Goal: Task Accomplishment & Management: Manage account settings

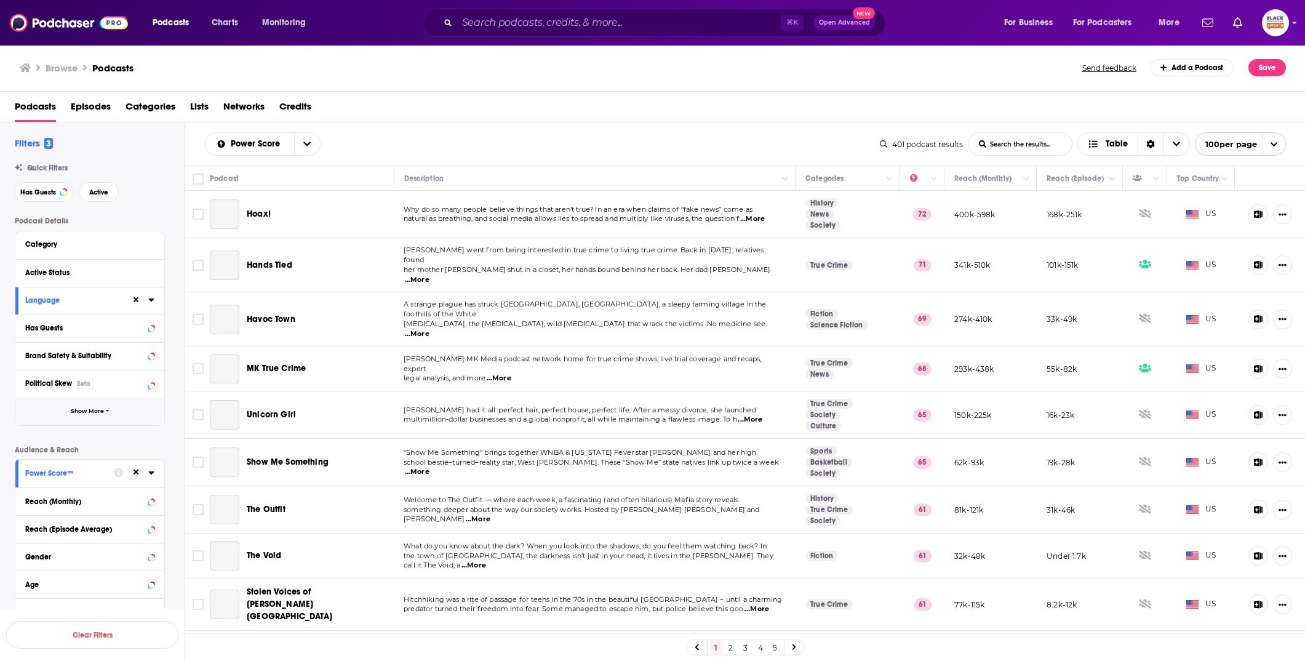
click at [101, 412] on span "Show More" at bounding box center [87, 411] width 33 height 7
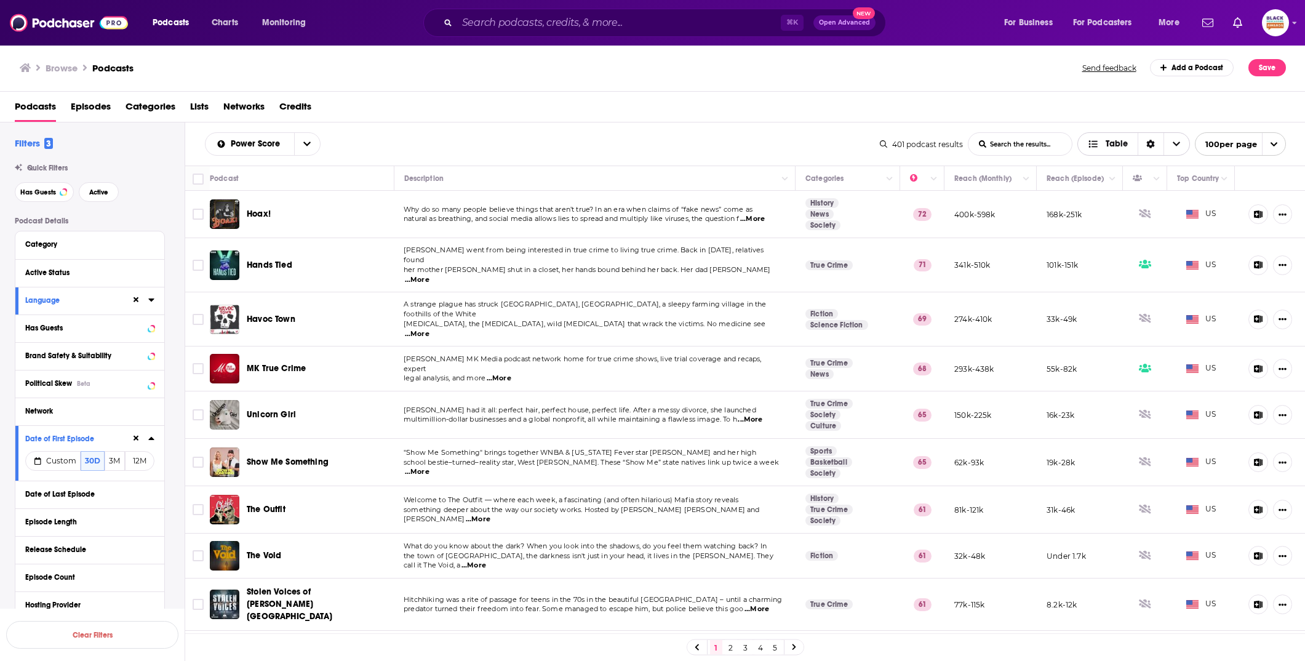
click at [1130, 145] on span "Table" at bounding box center [1108, 144] width 60 height 21
click at [1113, 185] on span "Gallery" at bounding box center [1141, 186] width 77 height 7
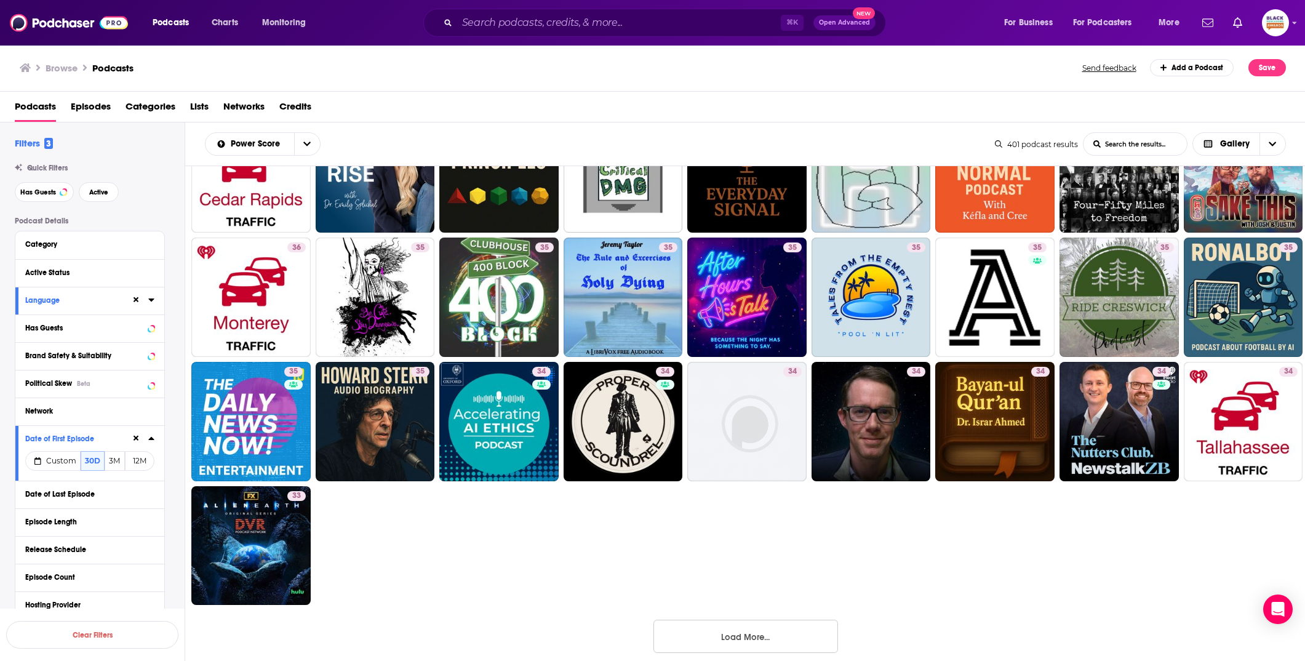
scroll to position [1069, 0]
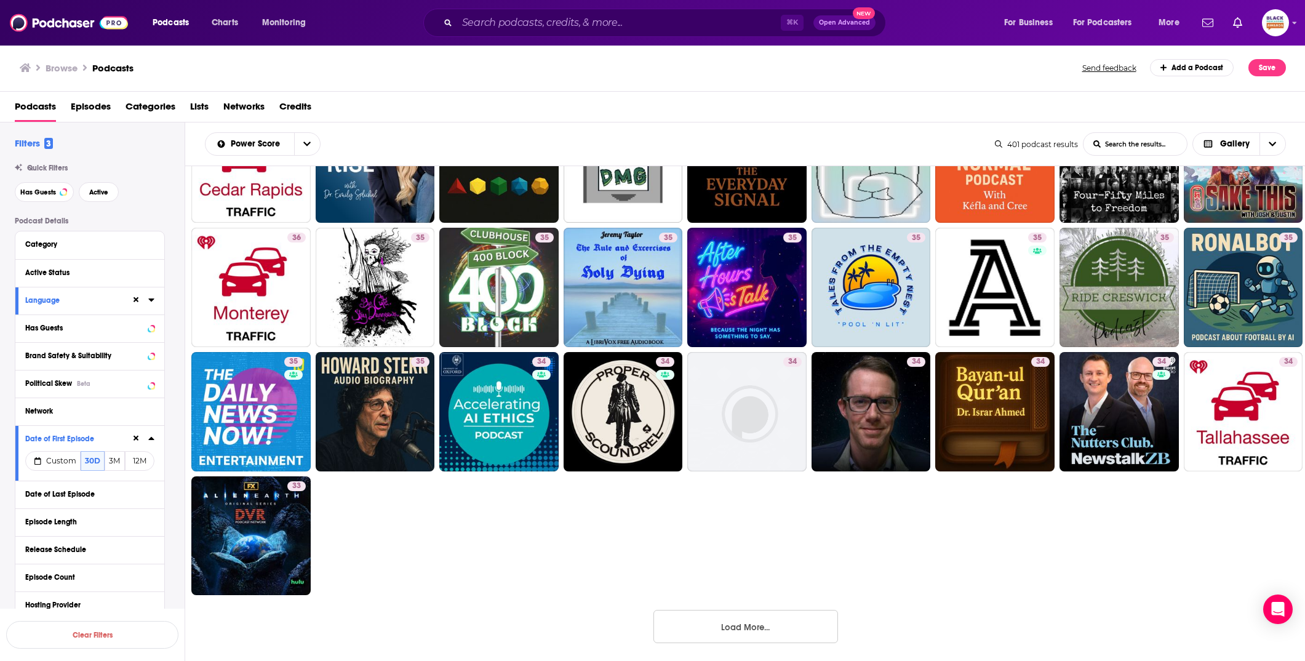
click at [740, 623] on button "Load More..." at bounding box center [745, 626] width 185 height 33
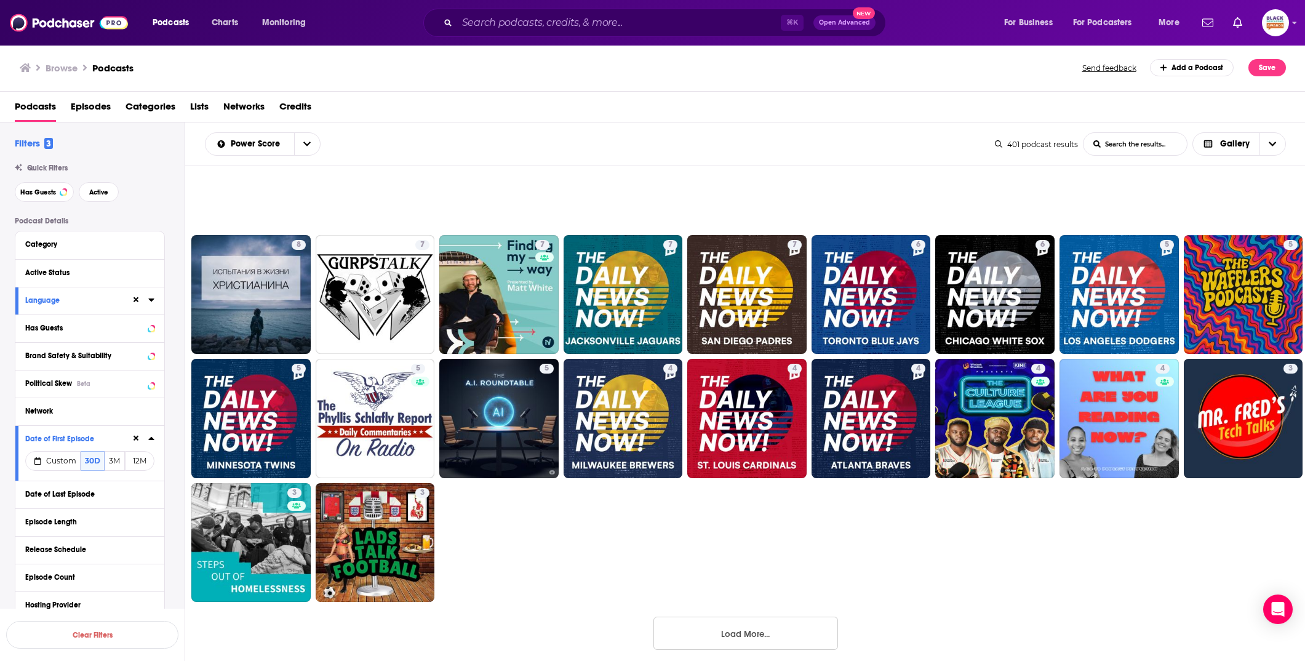
scroll to position [2433, 0]
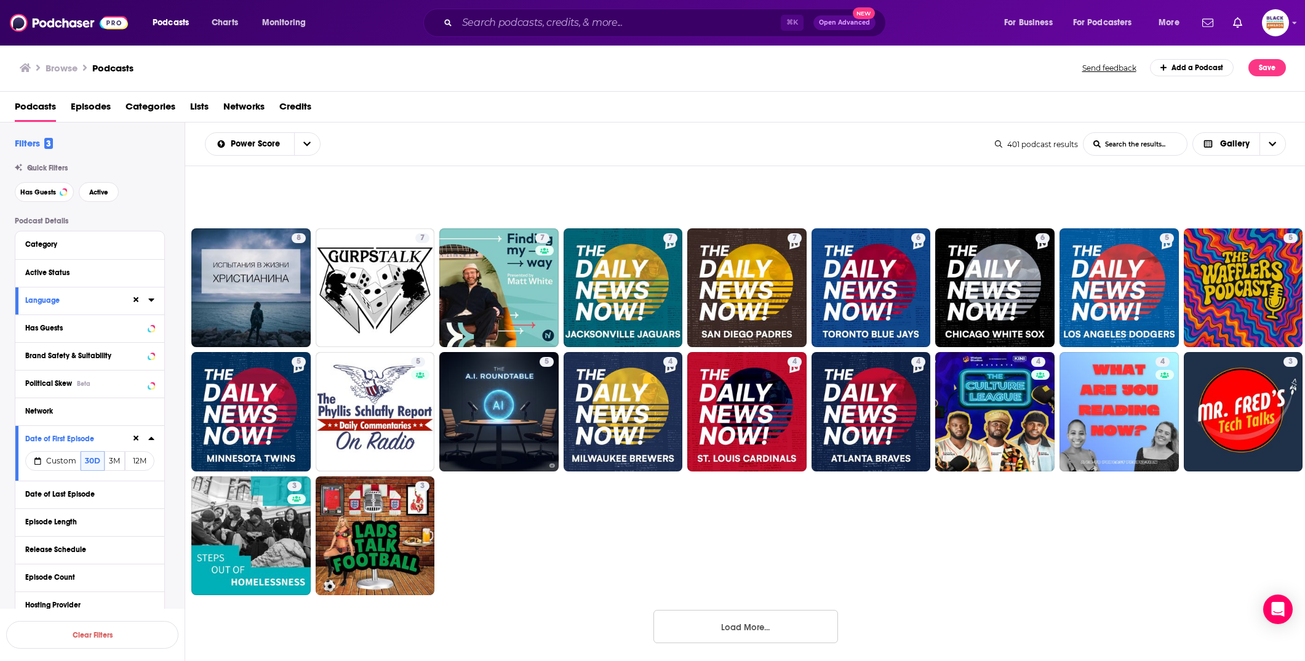
drag, startPoint x: 755, startPoint y: 624, endPoint x: 759, endPoint y: 584, distance: 40.8
click at [755, 624] on button "Load More..." at bounding box center [745, 626] width 185 height 33
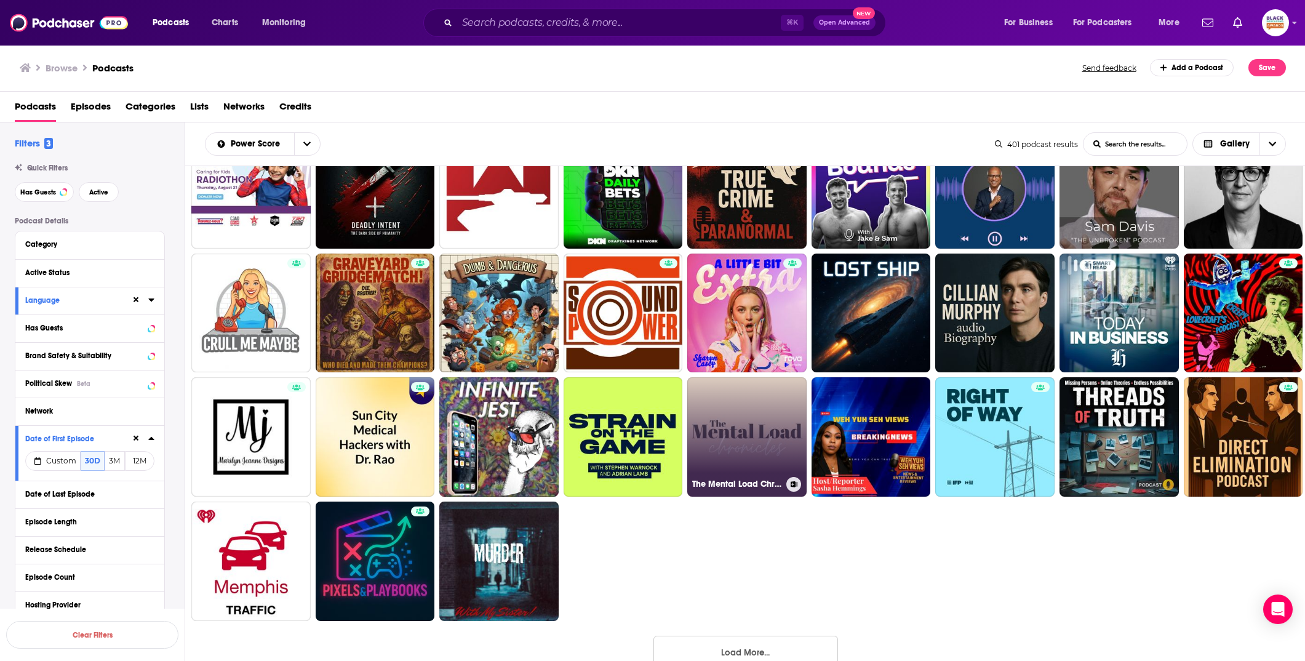
scroll to position [3797, 0]
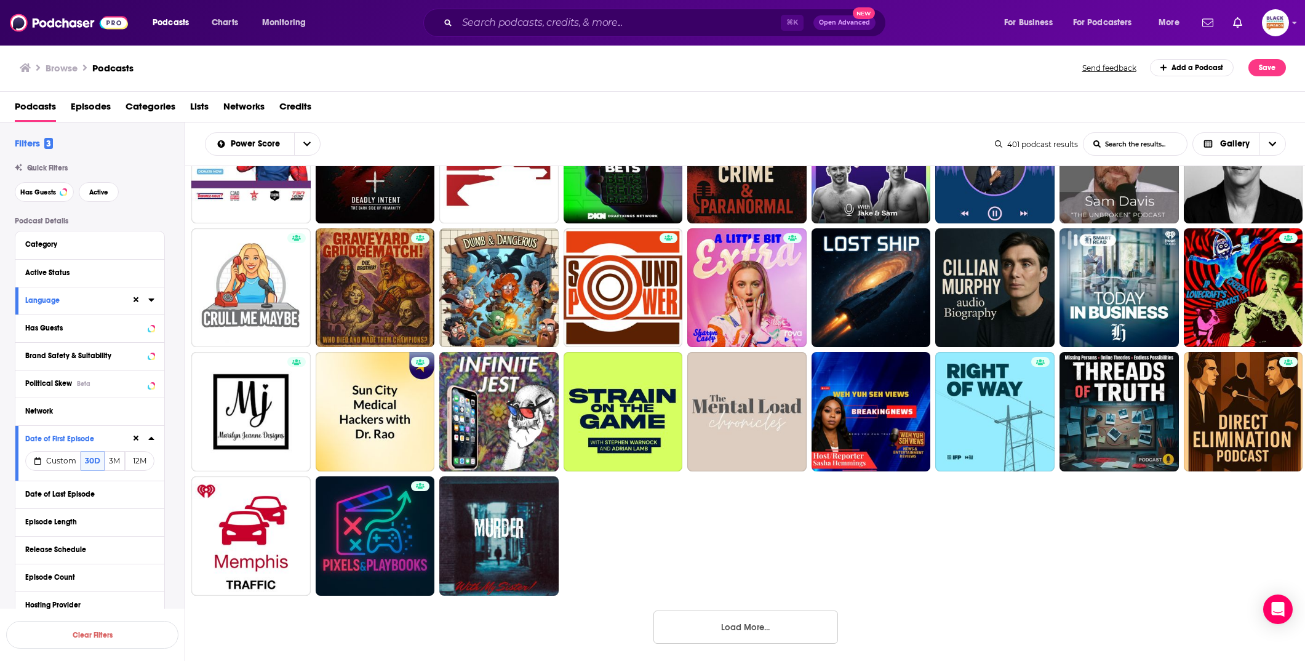
click at [746, 618] on button "Load More..." at bounding box center [745, 626] width 185 height 33
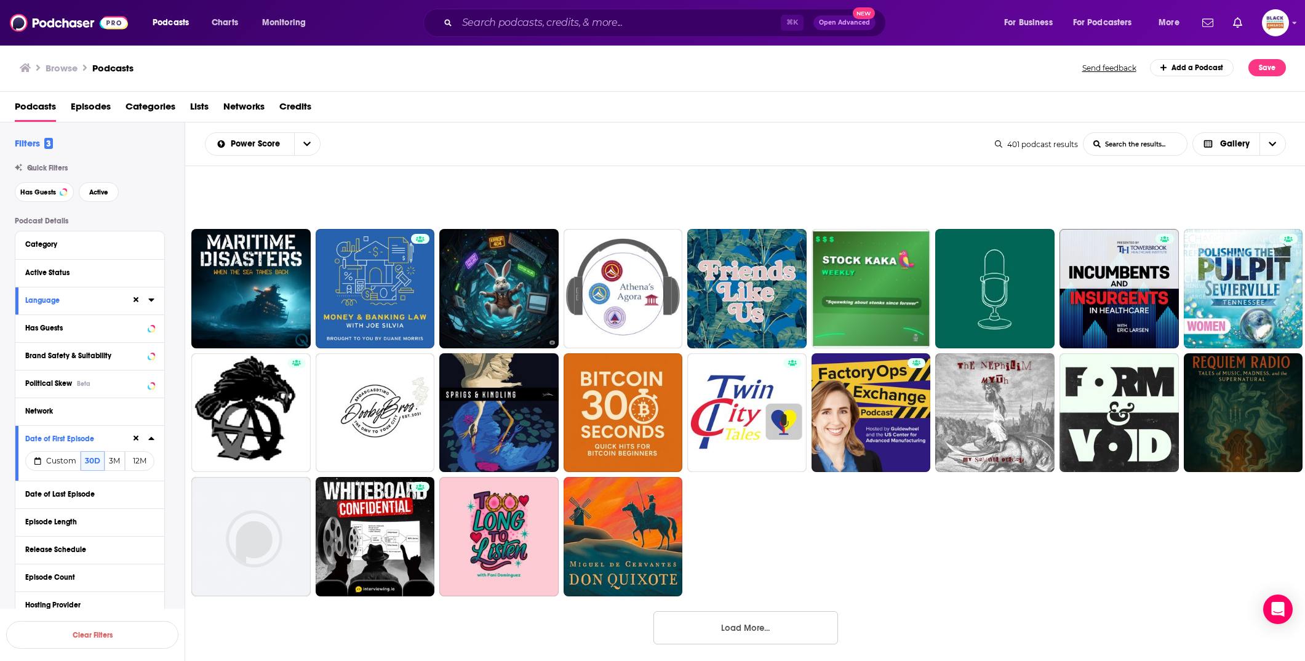
scroll to position [5161, 0]
click at [754, 629] on button "Load More..." at bounding box center [745, 626] width 185 height 33
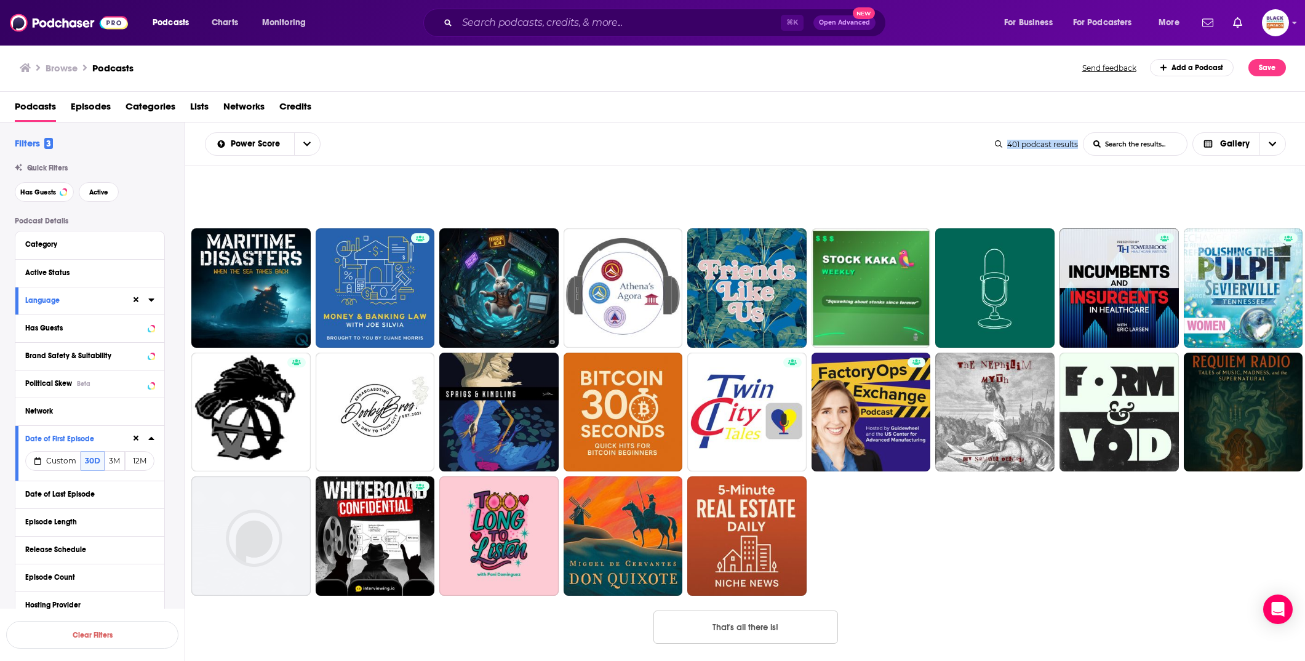
drag, startPoint x: 1006, startPoint y: 140, endPoint x: 1077, endPoint y: 143, distance: 71.4
click at [1077, 143] on div "401 podcast results" at bounding box center [1036, 144] width 83 height 9
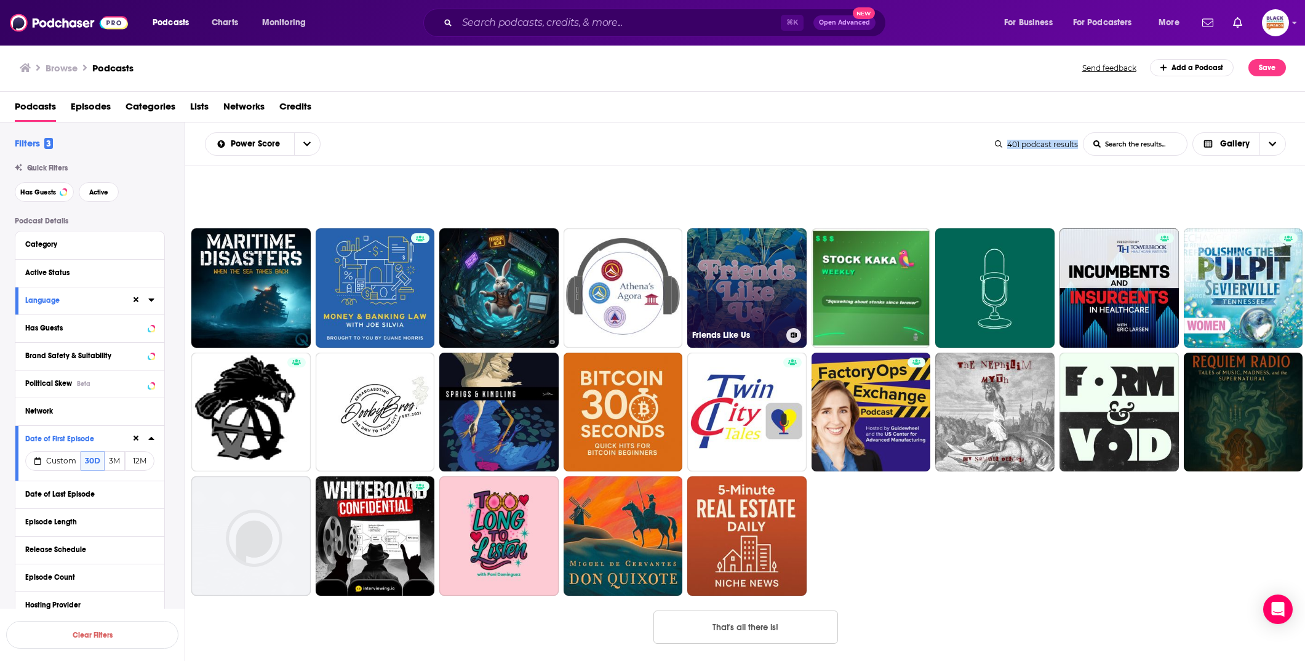
copy div "401 podcast results"
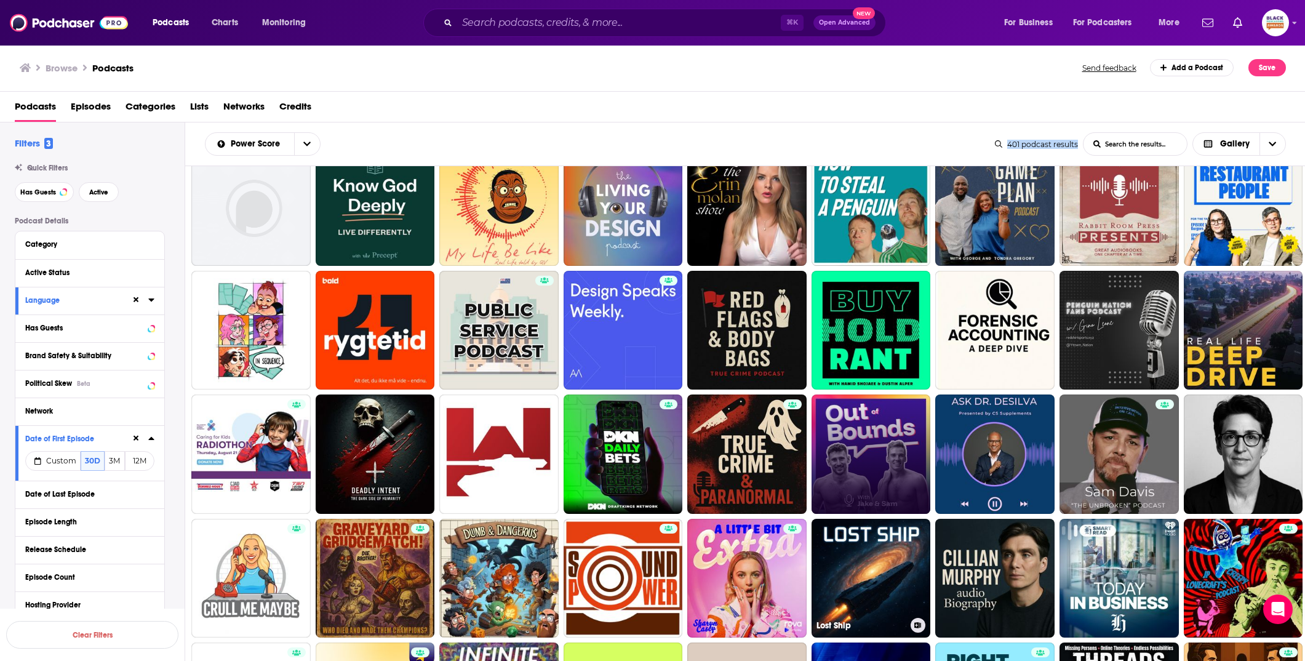
scroll to position [3490, 0]
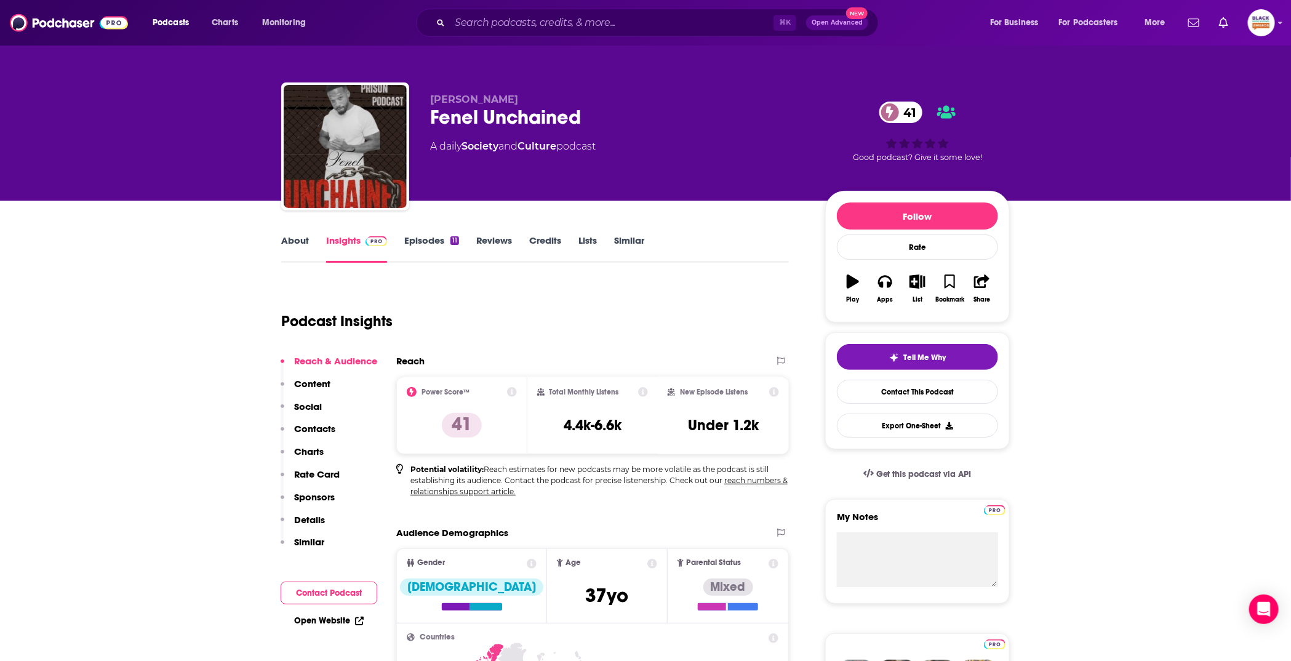
click at [298, 249] on link "About" at bounding box center [295, 248] width 28 height 28
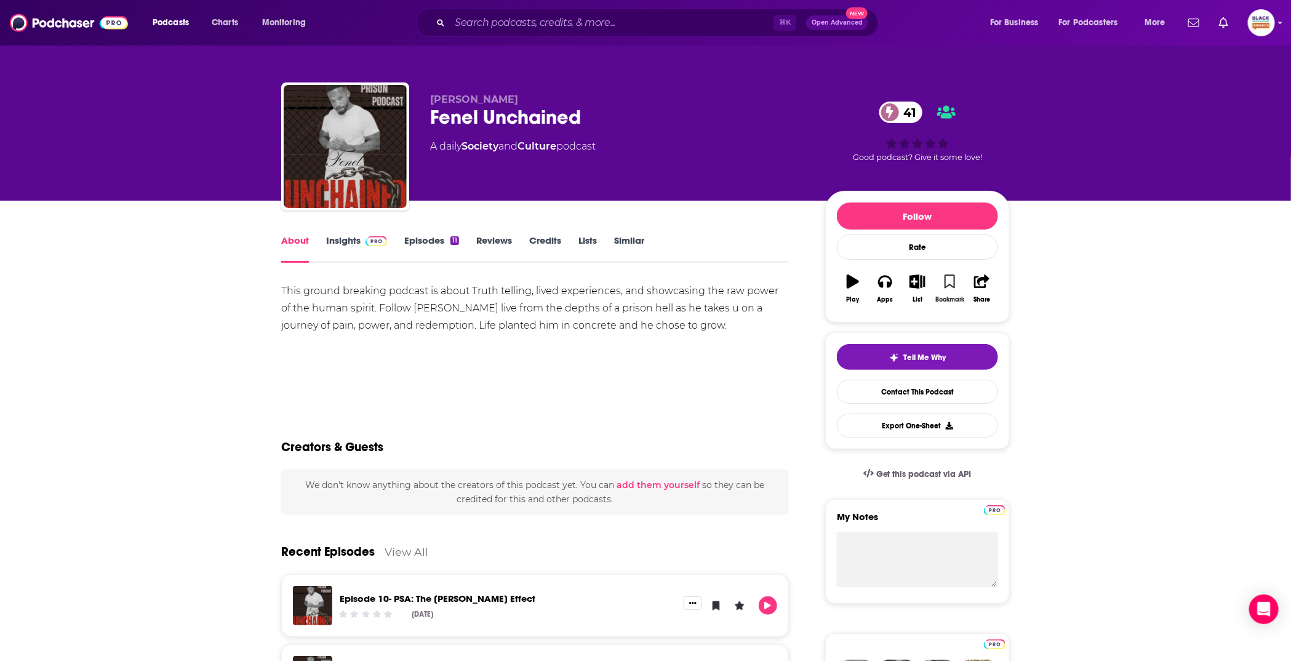
drag, startPoint x: 945, startPoint y: 279, endPoint x: 925, endPoint y: 284, distance: 20.5
click at [944, 279] on icon "button" at bounding box center [949, 281] width 10 height 14
click at [924, 284] on icon "button" at bounding box center [917, 281] width 15 height 14
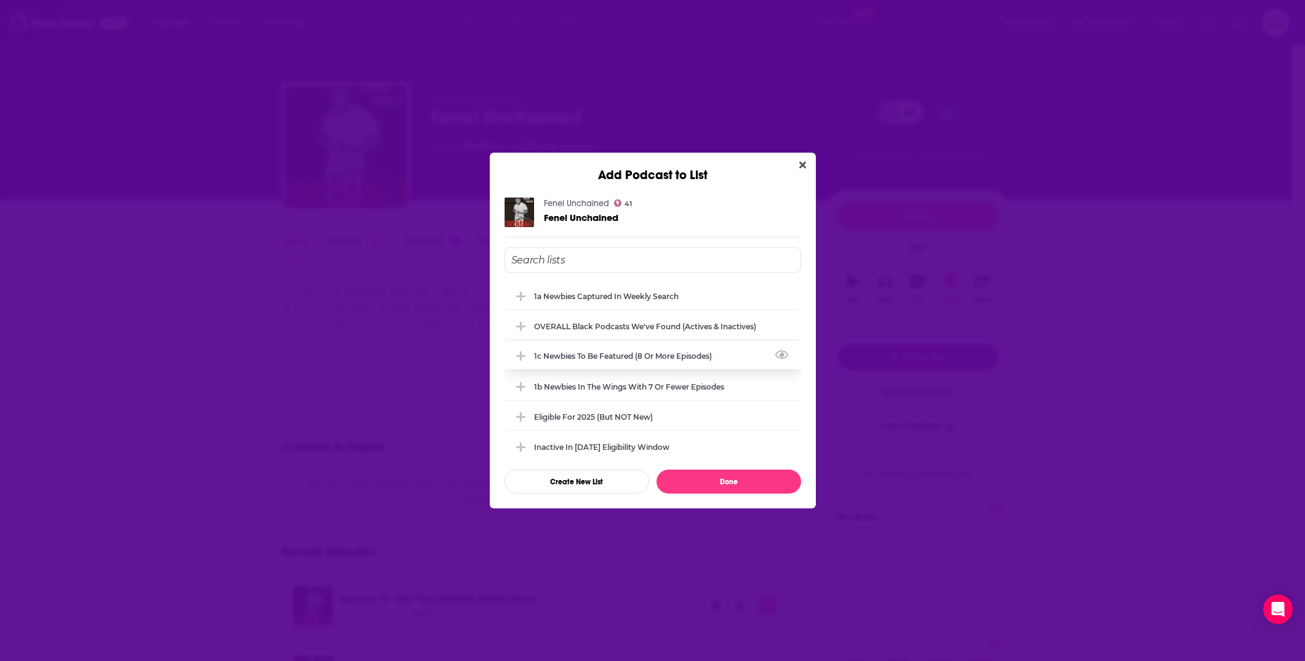
click at [596, 354] on div "1c Newbies to be featured (8 or more episodes)" at bounding box center [626, 355] width 185 height 9
drag, startPoint x: 590, startPoint y: 326, endPoint x: 588, endPoint y: 308, distance: 18.6
click at [589, 324] on div "OVERALL Black podcasts we've found (actives & inactives)" at bounding box center [648, 325] width 229 height 9
click at [583, 293] on div "1a Newbies captured in weekly search" at bounding box center [610, 295] width 152 height 9
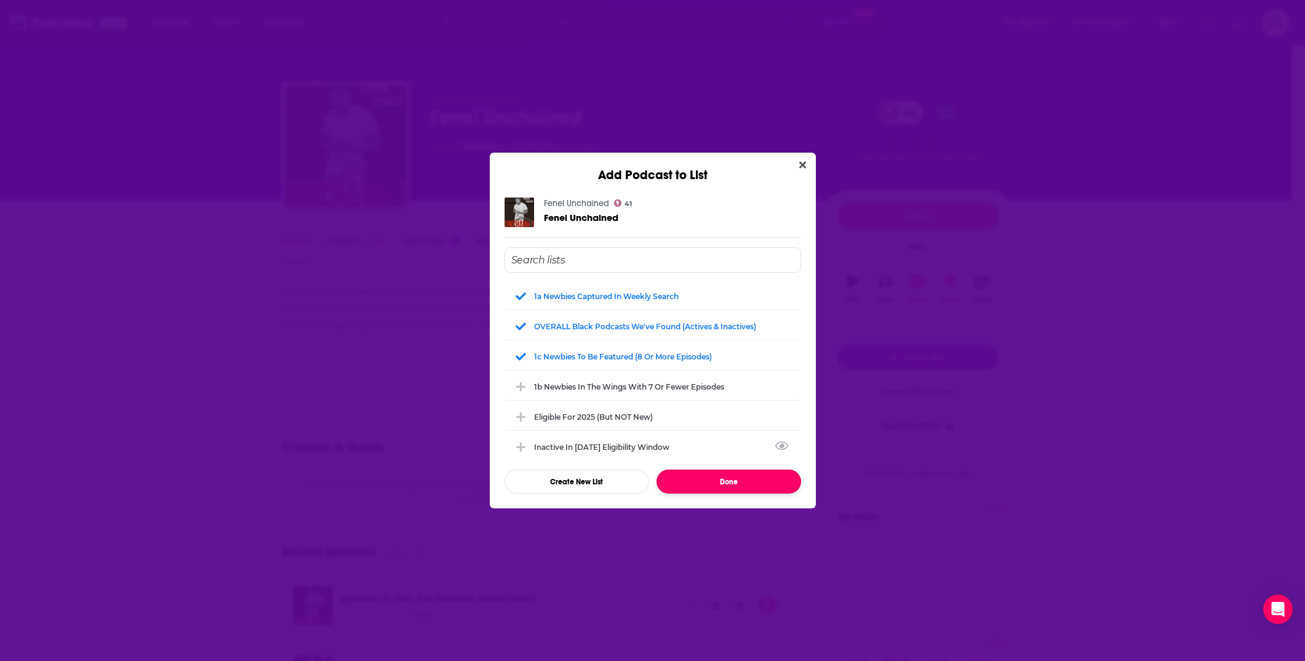
click at [721, 483] on button "Done" at bounding box center [728, 481] width 145 height 24
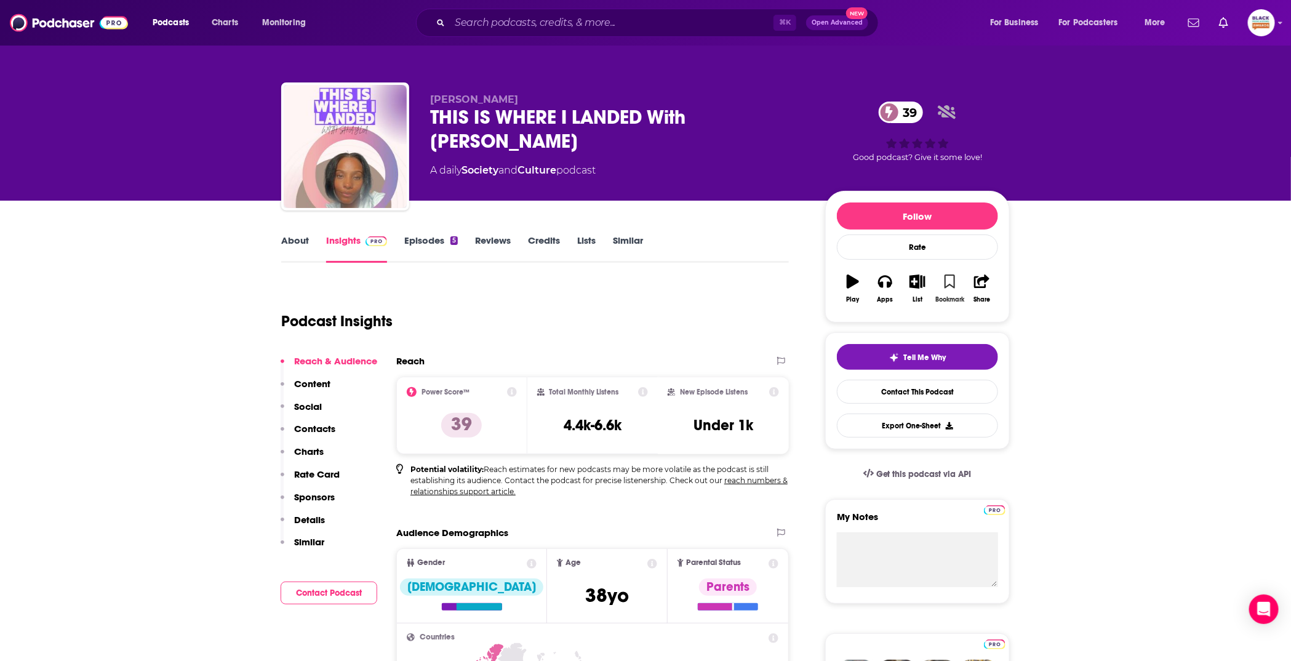
drag, startPoint x: 957, startPoint y: 283, endPoint x: 940, endPoint y: 281, distance: 16.7
click at [957, 282] on button "Bookmark" at bounding box center [949, 288] width 32 height 44
click at [928, 280] on button "List" at bounding box center [917, 288] width 32 height 44
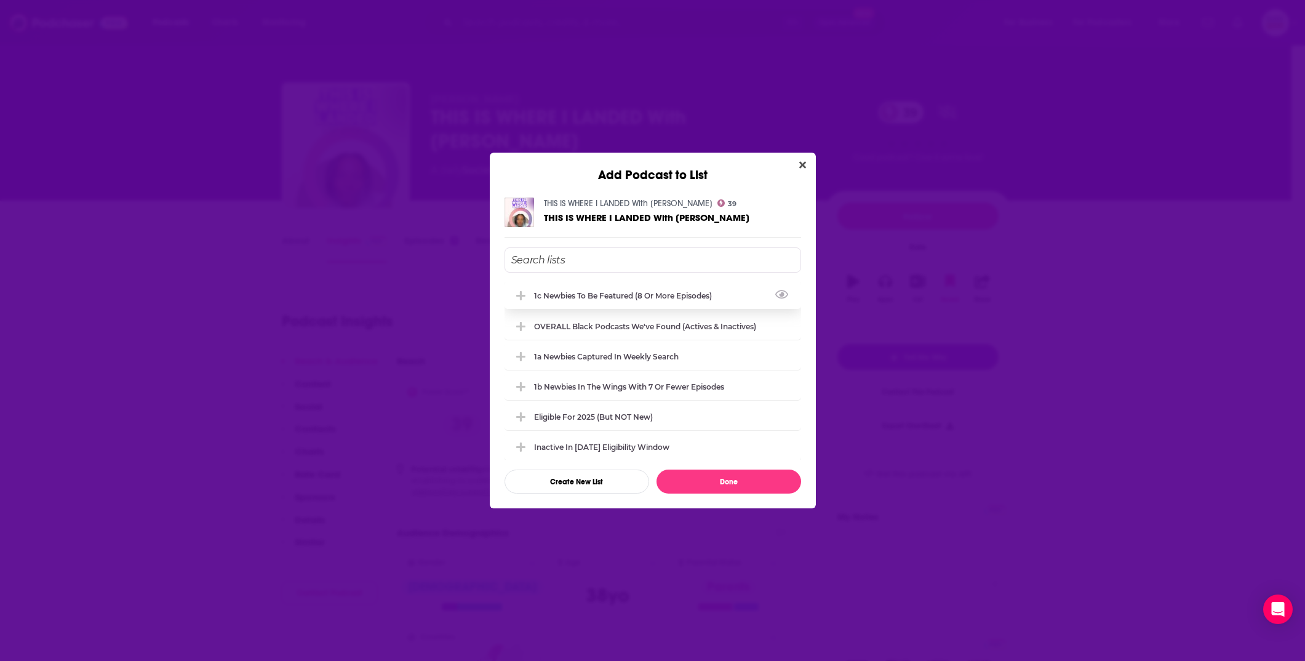
click at [640, 292] on div "1c Newbies to be featured (8 or more episodes)" at bounding box center [626, 295] width 185 height 9
click at [631, 290] on div "1c Newbies to be featured (8 or more episodes)" at bounding box center [653, 295] width 297 height 27
click at [615, 328] on div "OVERALL Black podcasts we've found (actives & inactives)" at bounding box center [645, 325] width 222 height 9
click at [612, 345] on div "1a Newbies captured in weekly search" at bounding box center [653, 355] width 297 height 27
click at [524, 293] on icon "Add Podcast To List" at bounding box center [520, 295] width 9 height 11
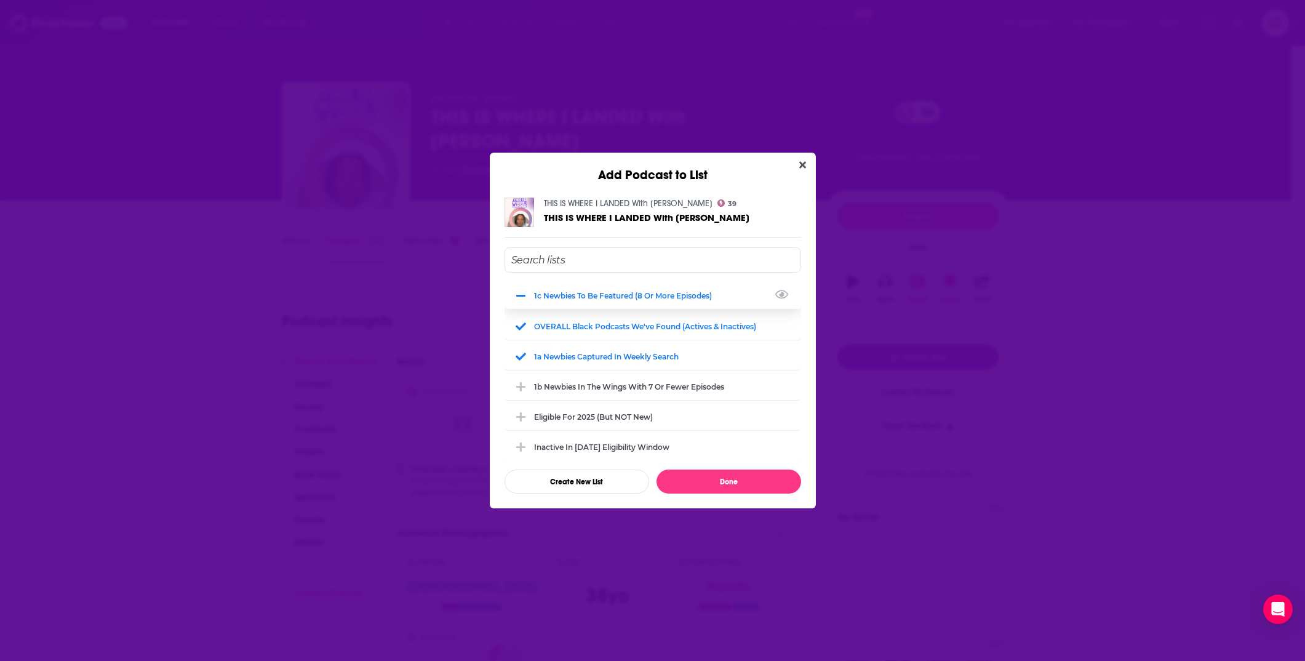
click at [520, 296] on icon "Add Podcast To List" at bounding box center [520, 295] width 9 height 11
click at [571, 297] on div "1c Newbies to be featured (8 or more episodes)" at bounding box center [626, 295] width 185 height 9
click at [759, 481] on button "Done" at bounding box center [728, 481] width 145 height 24
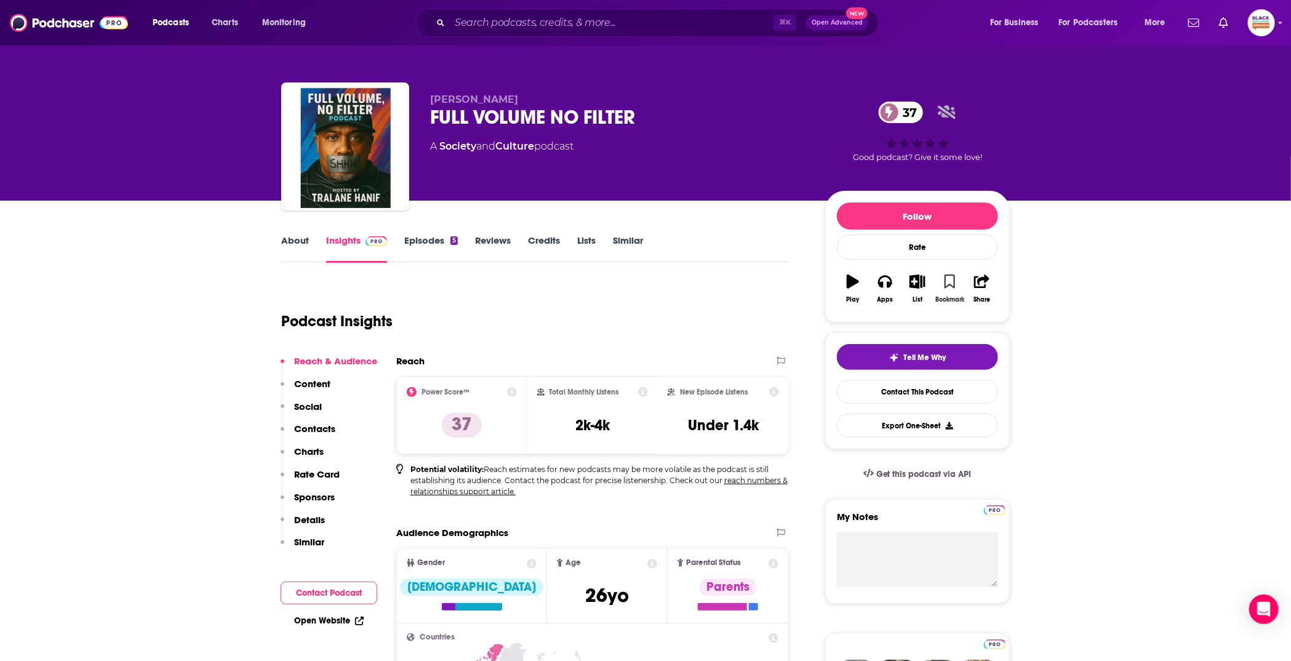
click at [948, 280] on icon "button" at bounding box center [949, 281] width 10 height 14
click at [923, 285] on icon "button" at bounding box center [917, 281] width 15 height 14
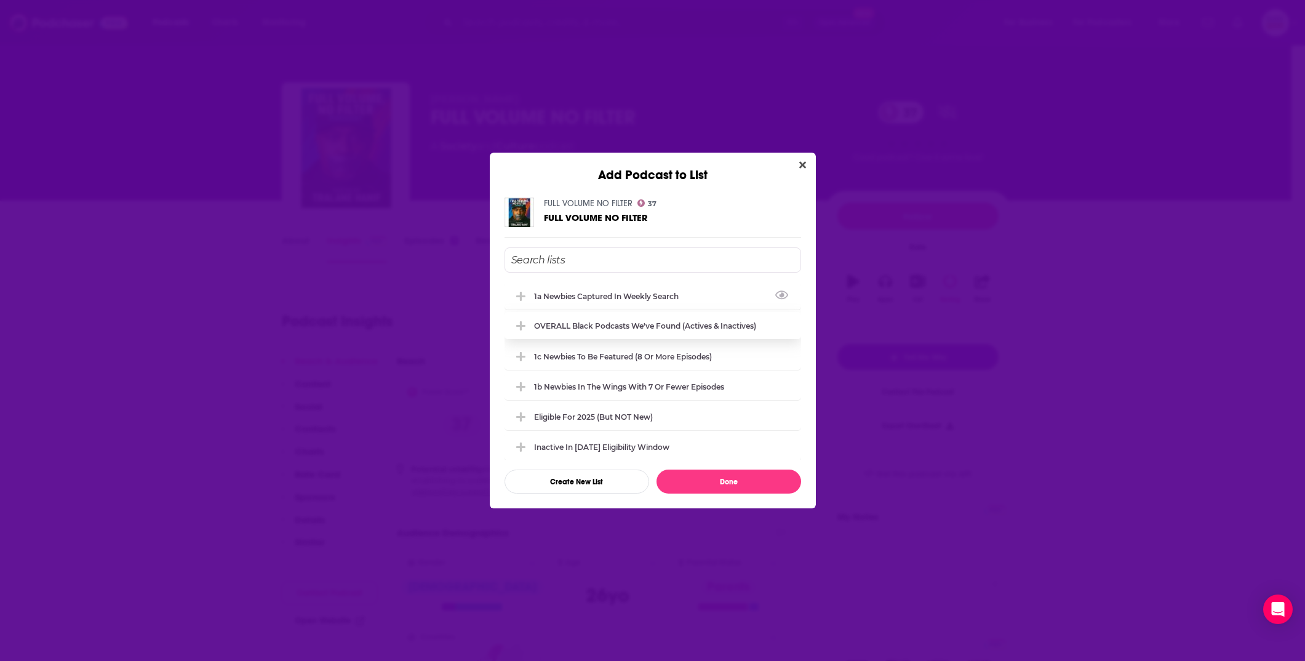
click at [612, 297] on div "1a Newbies captured in weekly search" at bounding box center [610, 296] width 152 height 9
click at [613, 321] on div "OVERALL Black podcasts we've found (actives & inactives)" at bounding box center [648, 325] width 229 height 9
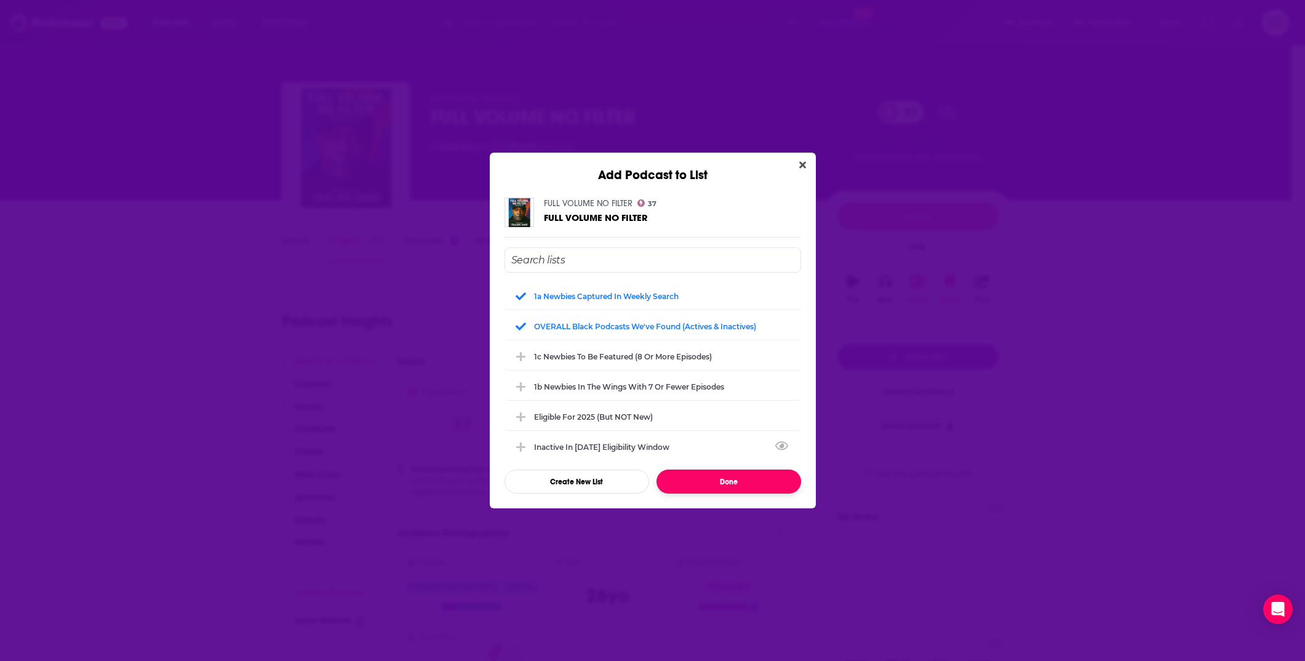
click at [723, 480] on button "Done" at bounding box center [728, 481] width 145 height 24
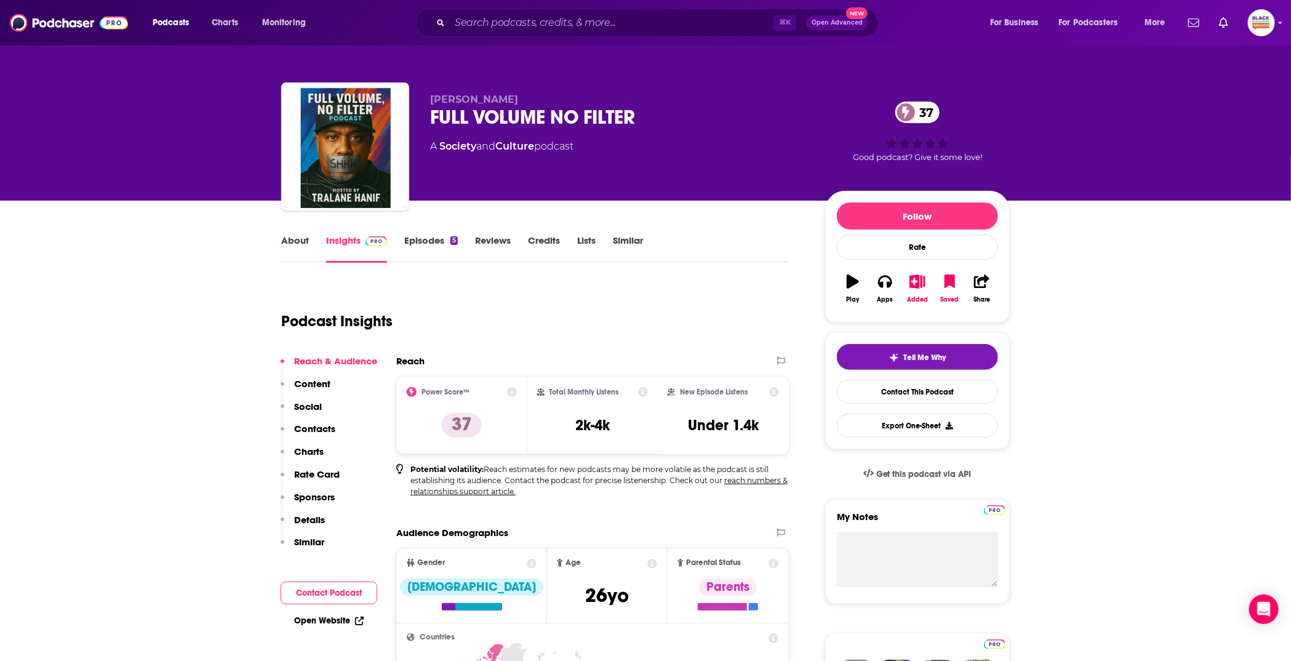
click at [291, 241] on link "About" at bounding box center [295, 248] width 28 height 28
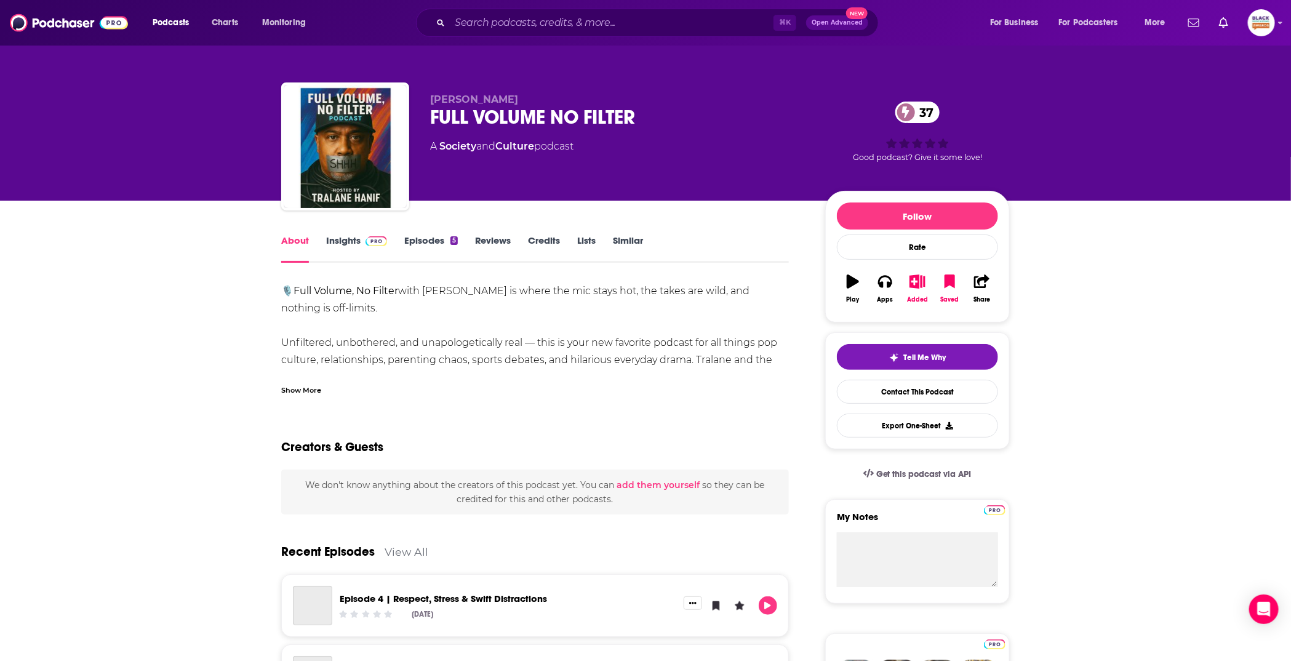
click at [297, 383] on div "Show More" at bounding box center [301, 389] width 40 height 12
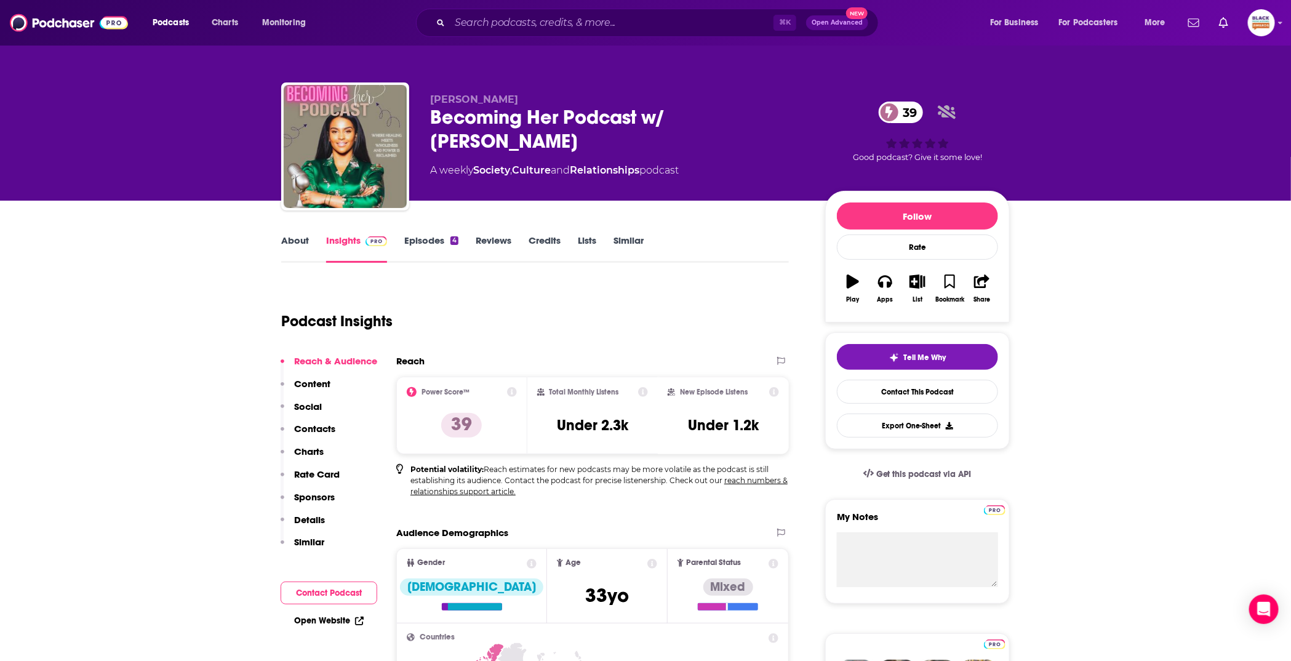
click at [300, 250] on link "About" at bounding box center [295, 248] width 28 height 28
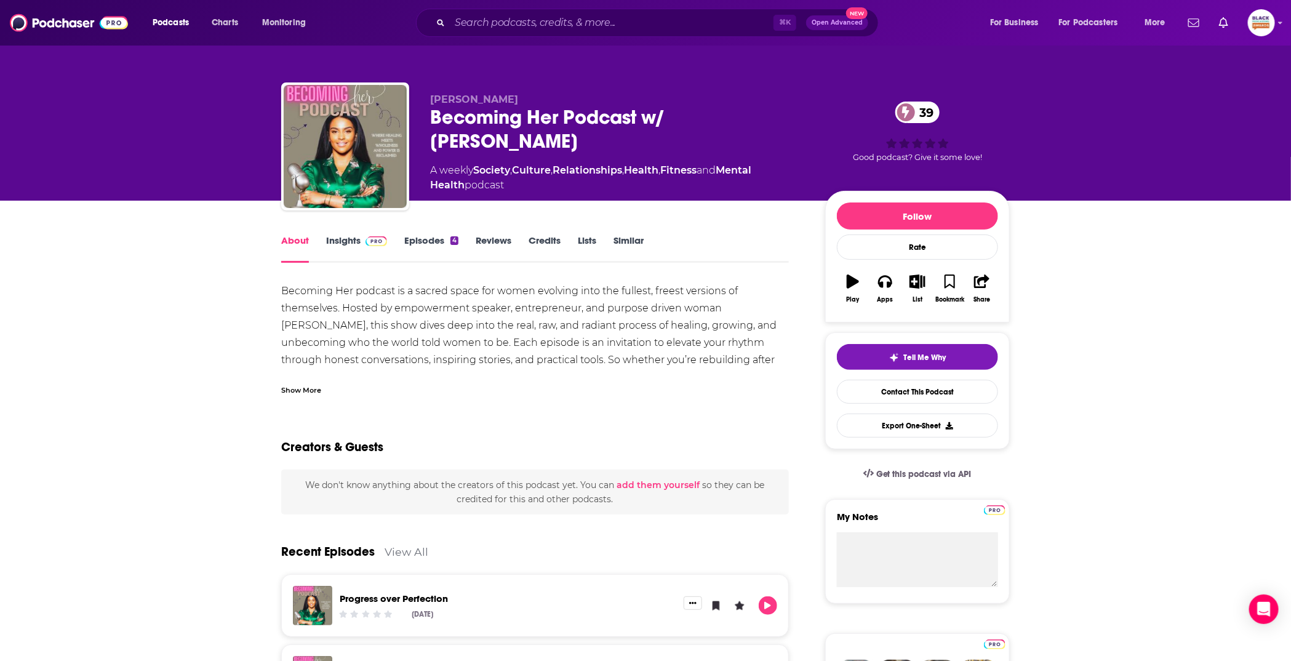
click at [307, 385] on div "Show More" at bounding box center [301, 389] width 40 height 12
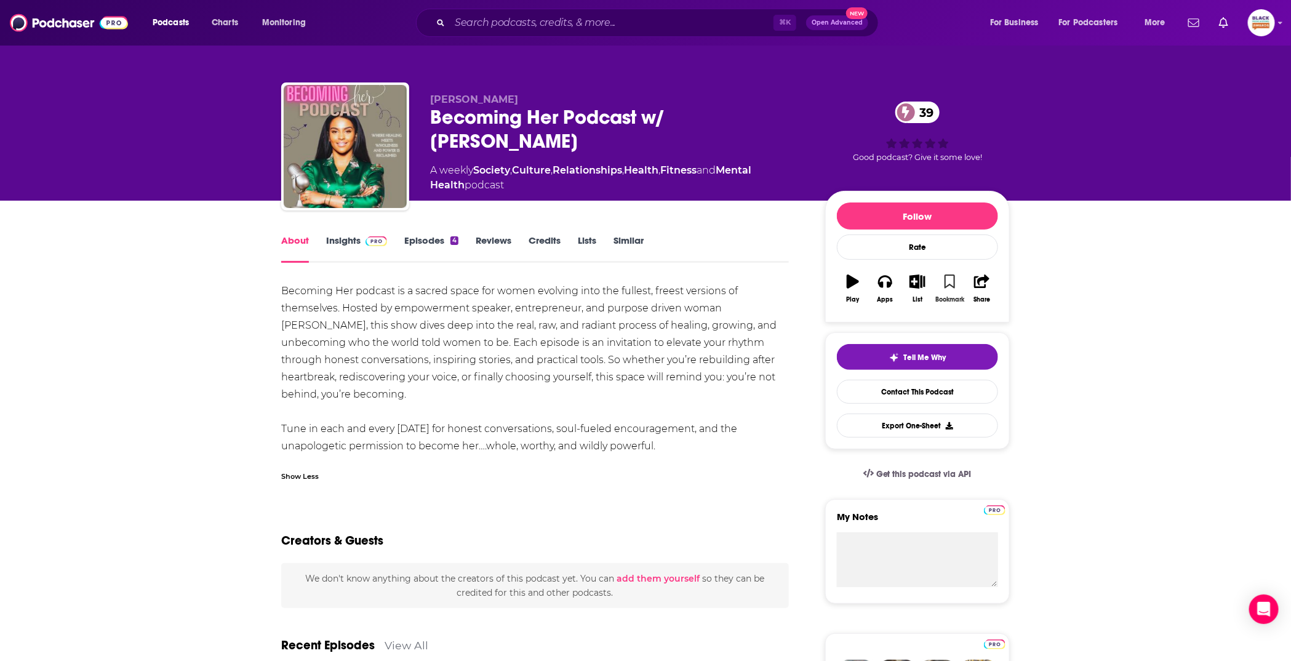
click at [958, 285] on button "Bookmark" at bounding box center [949, 288] width 32 height 44
click at [916, 286] on icon "button" at bounding box center [917, 281] width 15 height 14
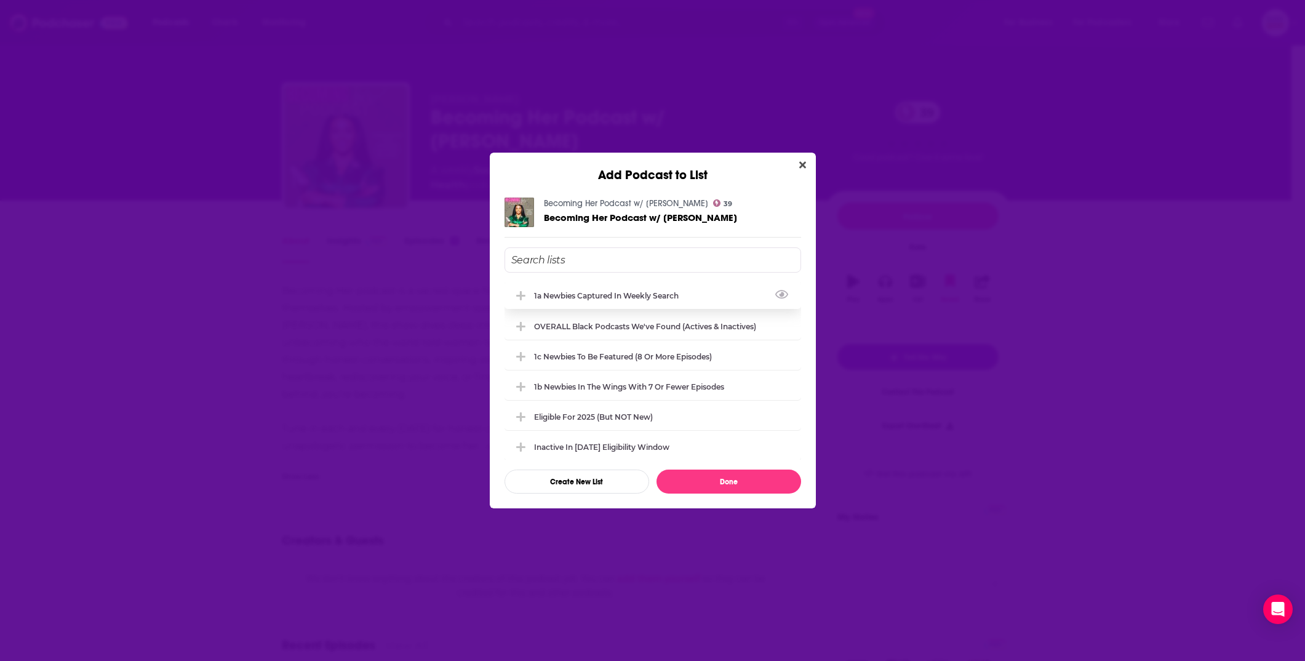
click at [613, 291] on div "1a Newbies captured in weekly search" at bounding box center [610, 295] width 152 height 9
click at [616, 319] on div "OVERALL Black podcasts we've found (actives & inactives)" at bounding box center [653, 325] width 297 height 27
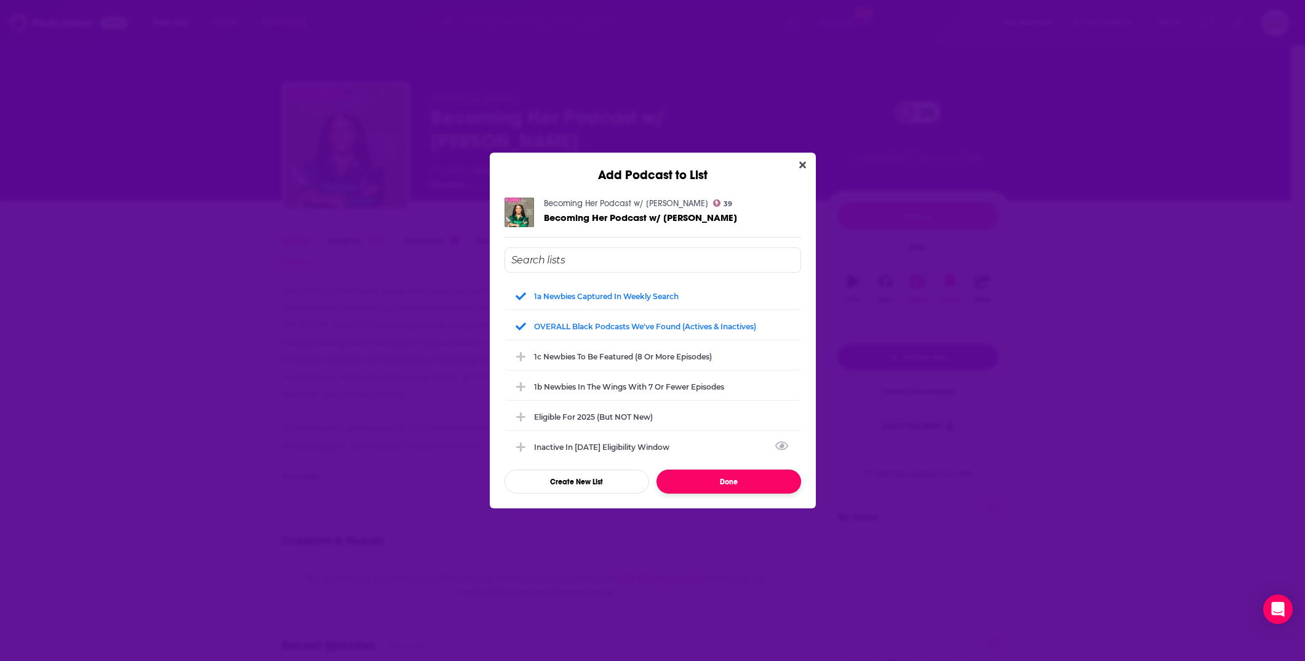
click at [738, 478] on button "Done" at bounding box center [728, 481] width 145 height 24
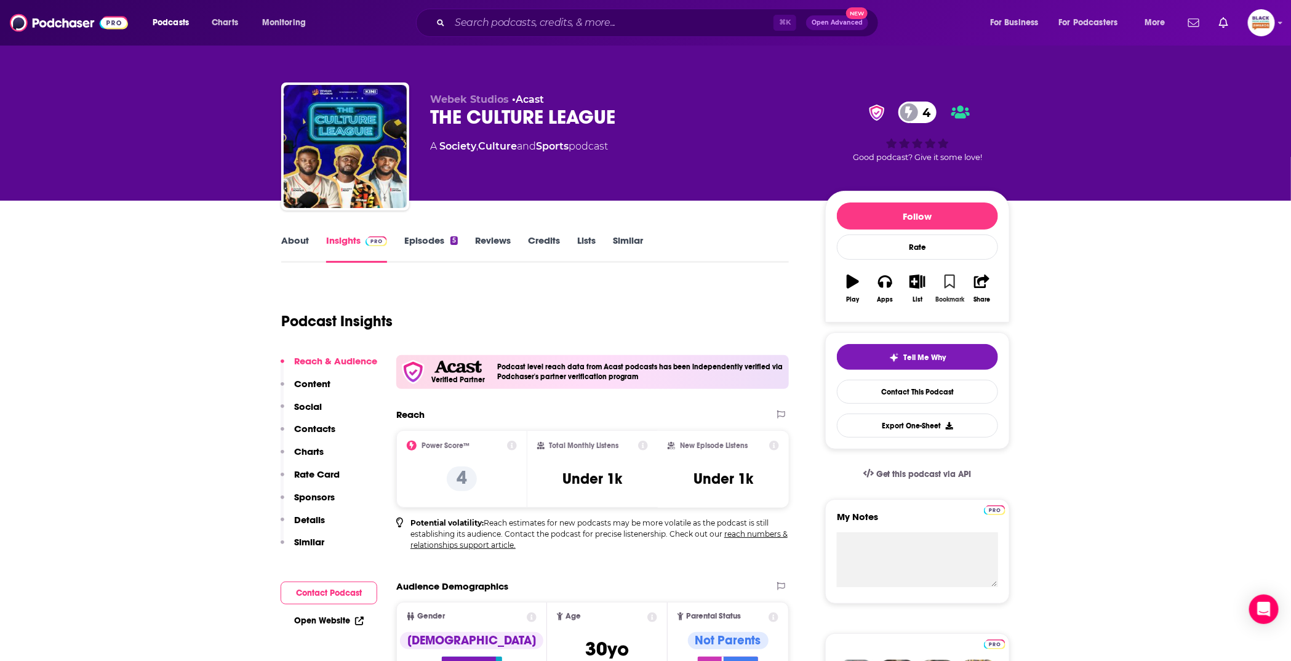
click at [948, 279] on icon "button" at bounding box center [949, 281] width 10 height 14
click at [930, 279] on button "List" at bounding box center [917, 288] width 32 height 44
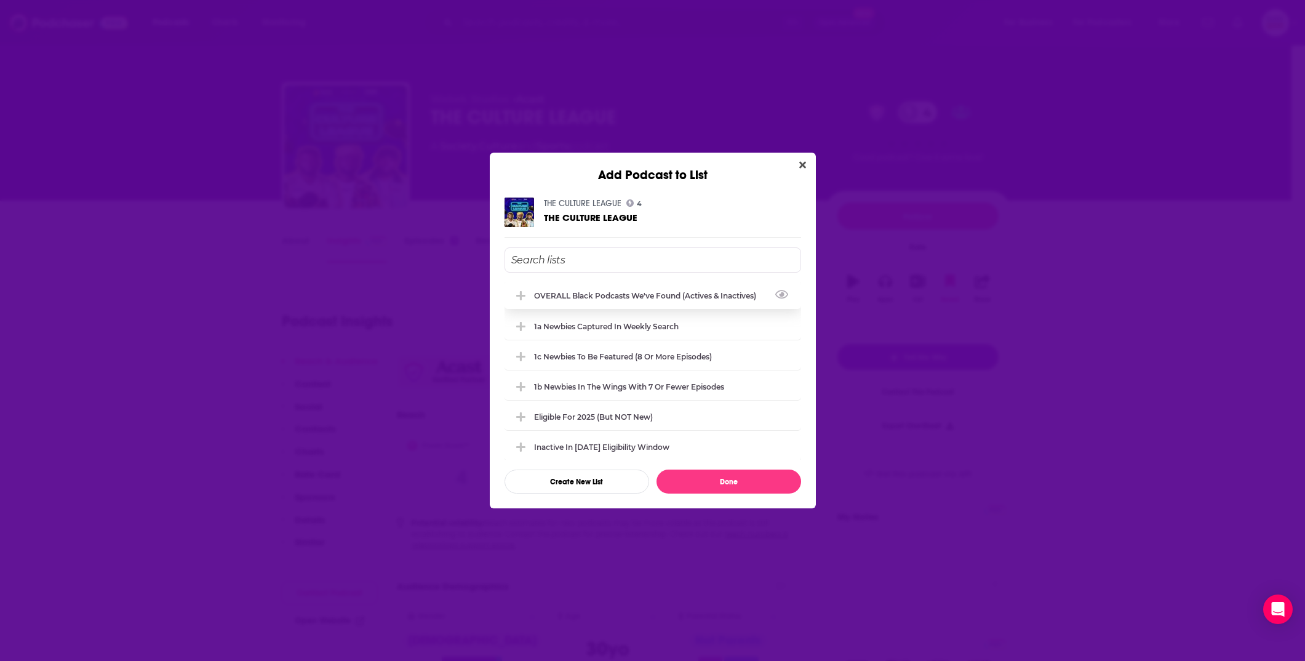
click at [593, 301] on div "OVERALL Black podcasts we've found (actives & inactives)" at bounding box center [653, 295] width 297 height 27
click at [590, 316] on div "1a Newbies captured in weekly search" at bounding box center [653, 325] width 297 height 27
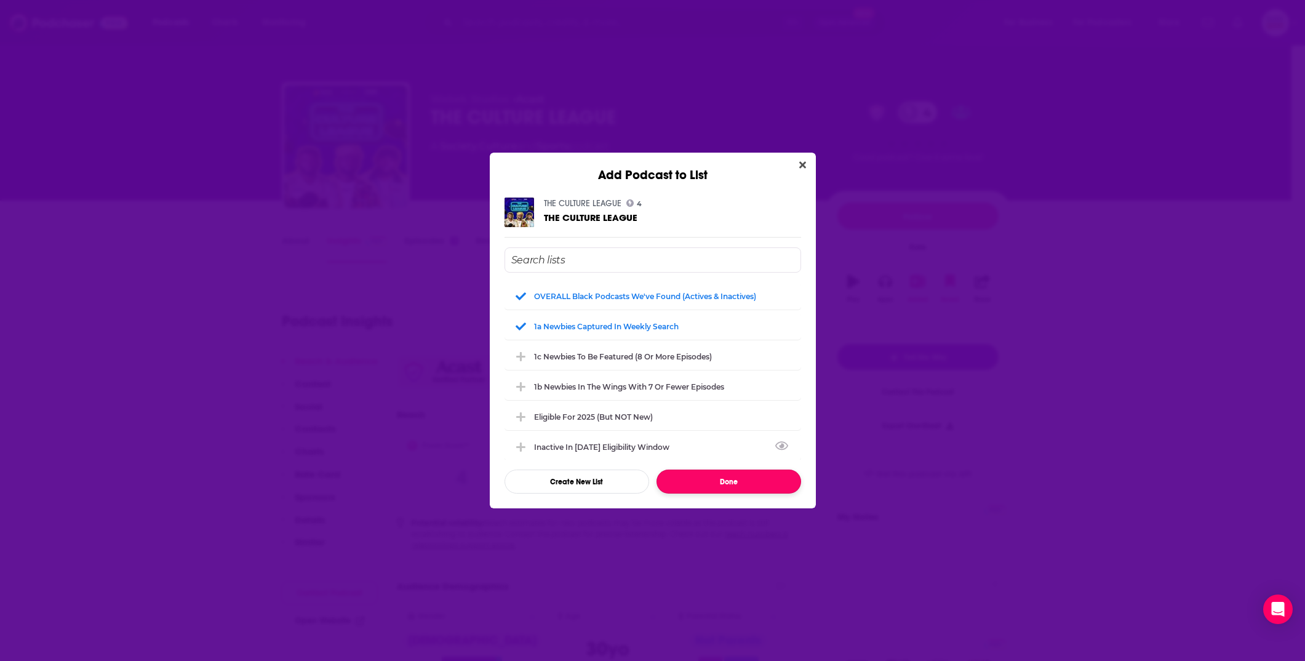
click at [738, 477] on button "Done" at bounding box center [728, 481] width 145 height 24
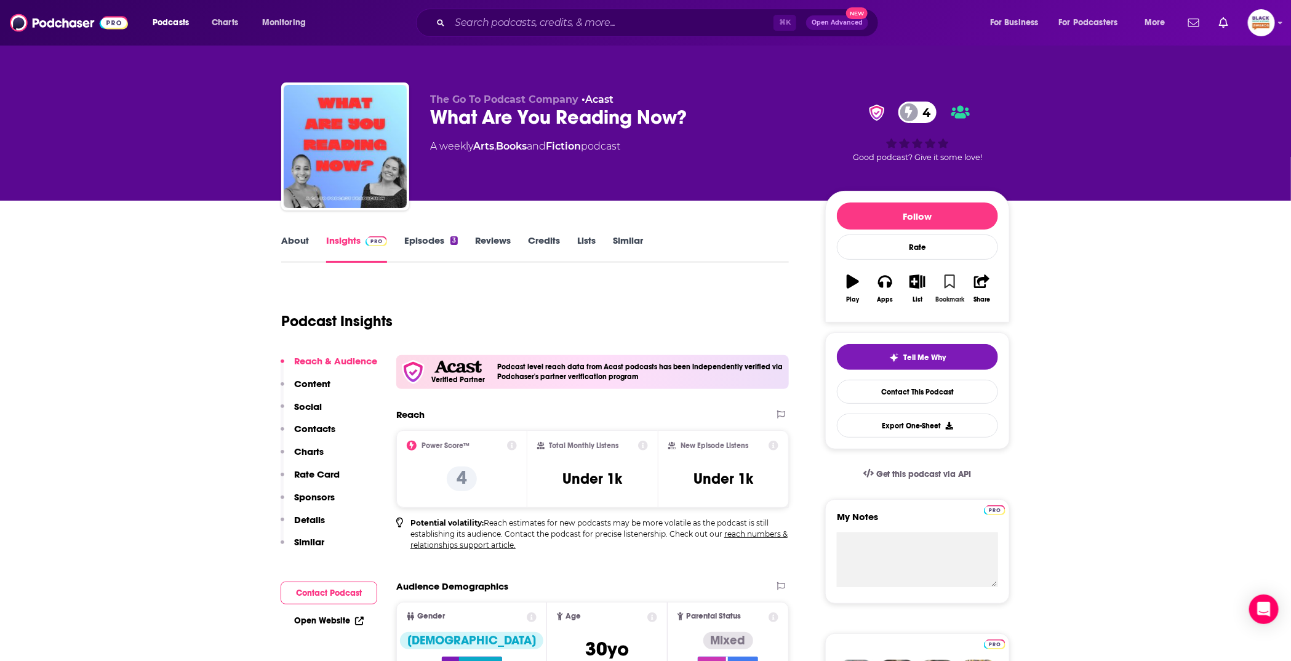
click at [946, 289] on button "Bookmark" at bounding box center [949, 288] width 32 height 44
click at [925, 290] on button "List" at bounding box center [917, 288] width 32 height 44
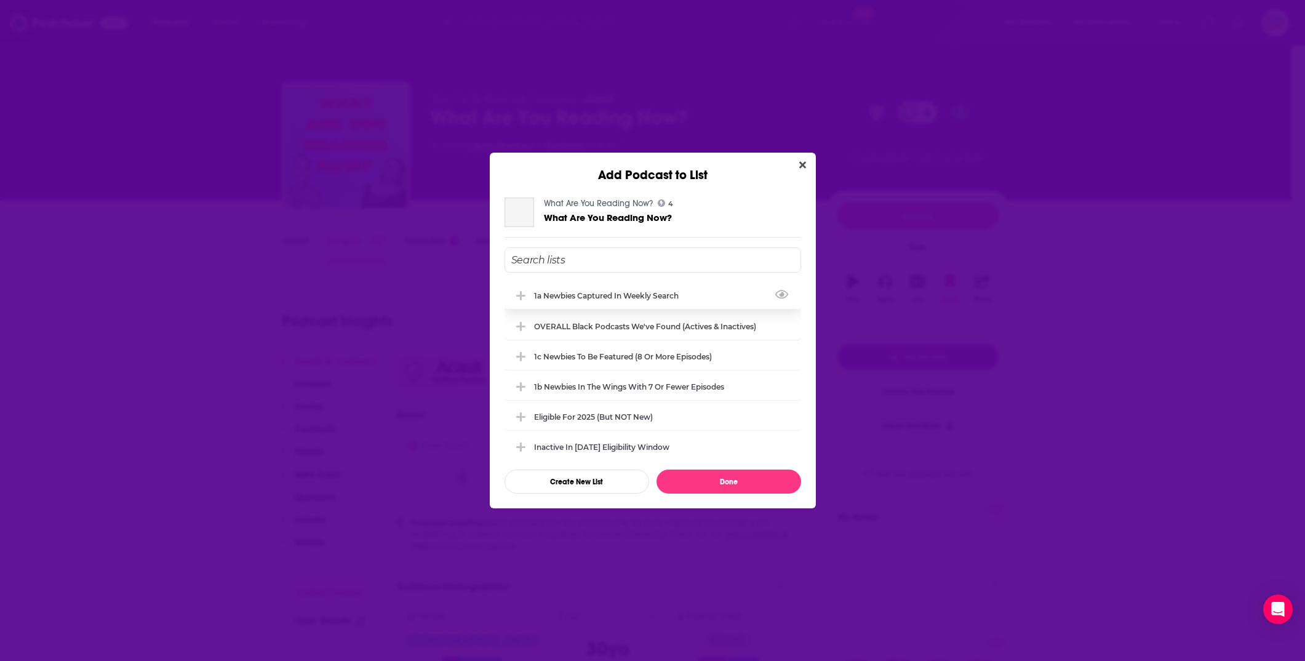
click at [572, 301] on div "1a Newbies captured in weekly search" at bounding box center [653, 295] width 297 height 27
click at [575, 323] on div "OVERALL Black podcasts we've found (actives & inactives)" at bounding box center [648, 325] width 229 height 9
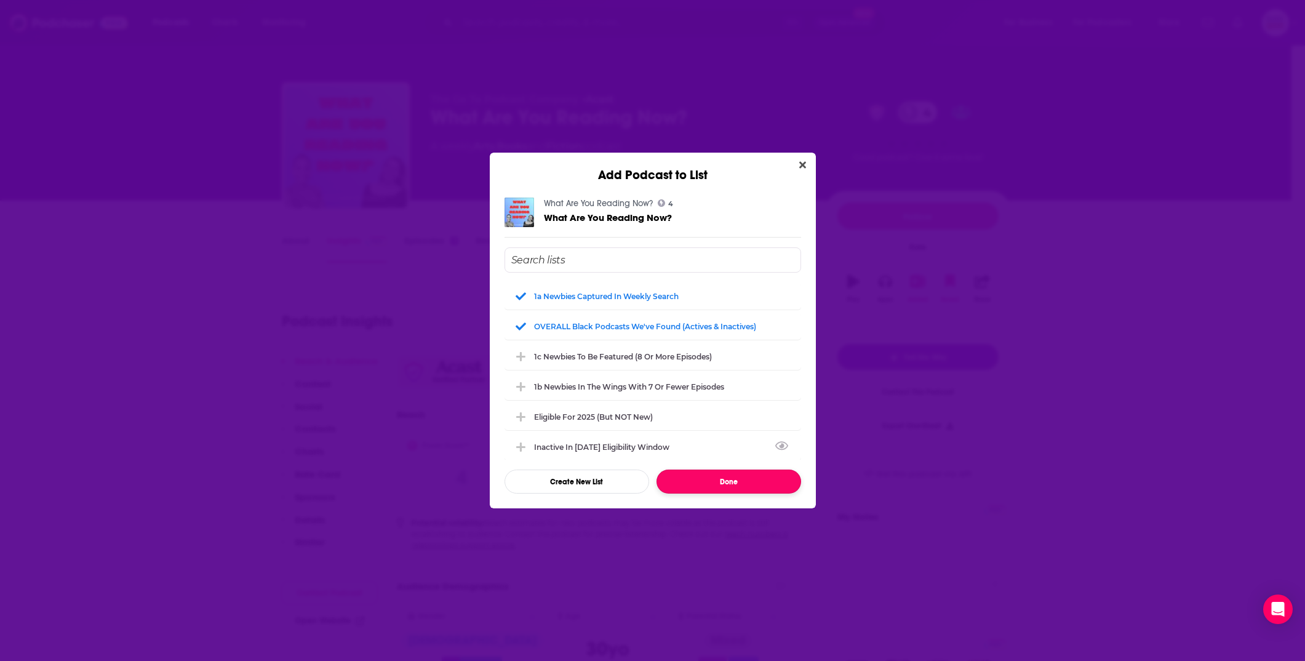
click at [732, 482] on button "Done" at bounding box center [728, 481] width 145 height 24
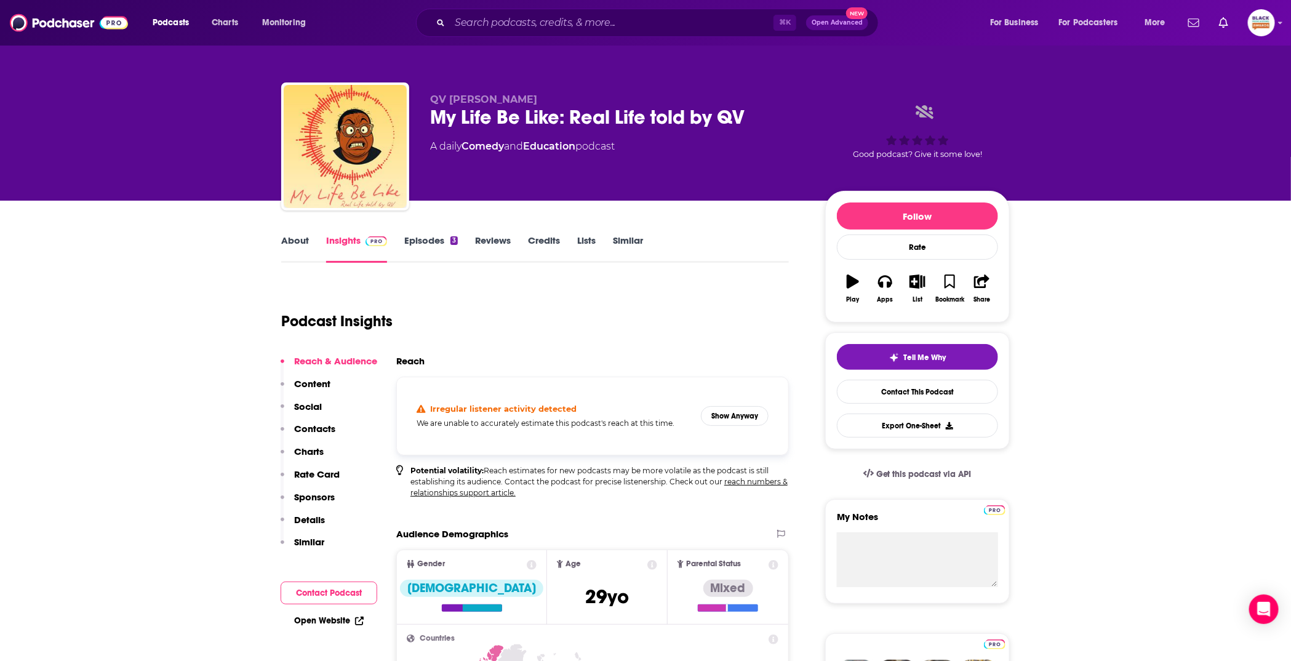
click at [298, 241] on link "About" at bounding box center [295, 248] width 28 height 28
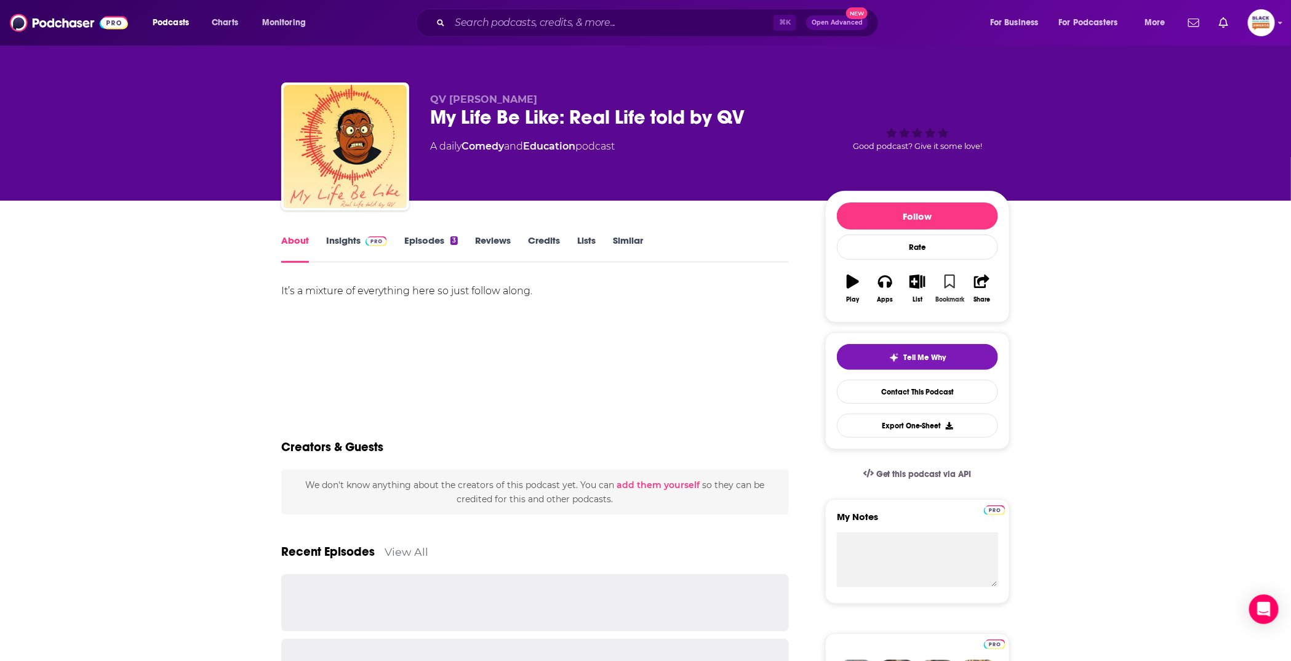
drag, startPoint x: 947, startPoint y: 279, endPoint x: 923, endPoint y: 284, distance: 24.5
click at [947, 279] on icon "button" at bounding box center [949, 281] width 10 height 14
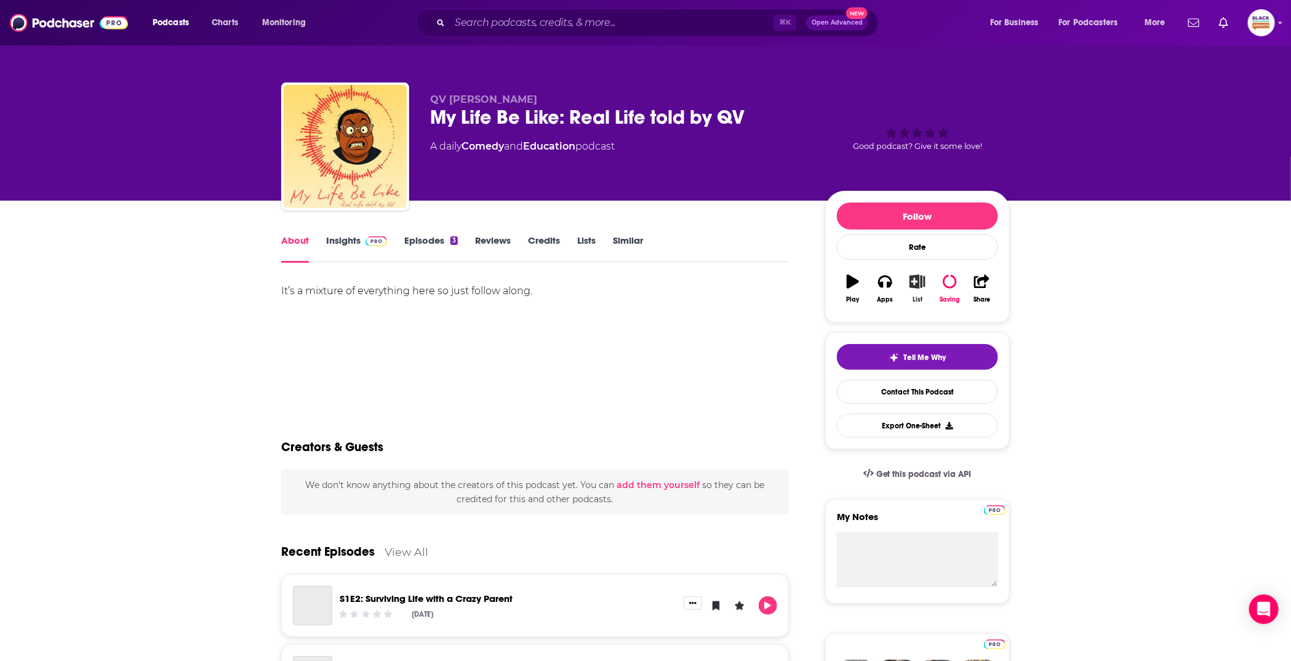
click at [923, 284] on icon "button" at bounding box center [917, 281] width 15 height 14
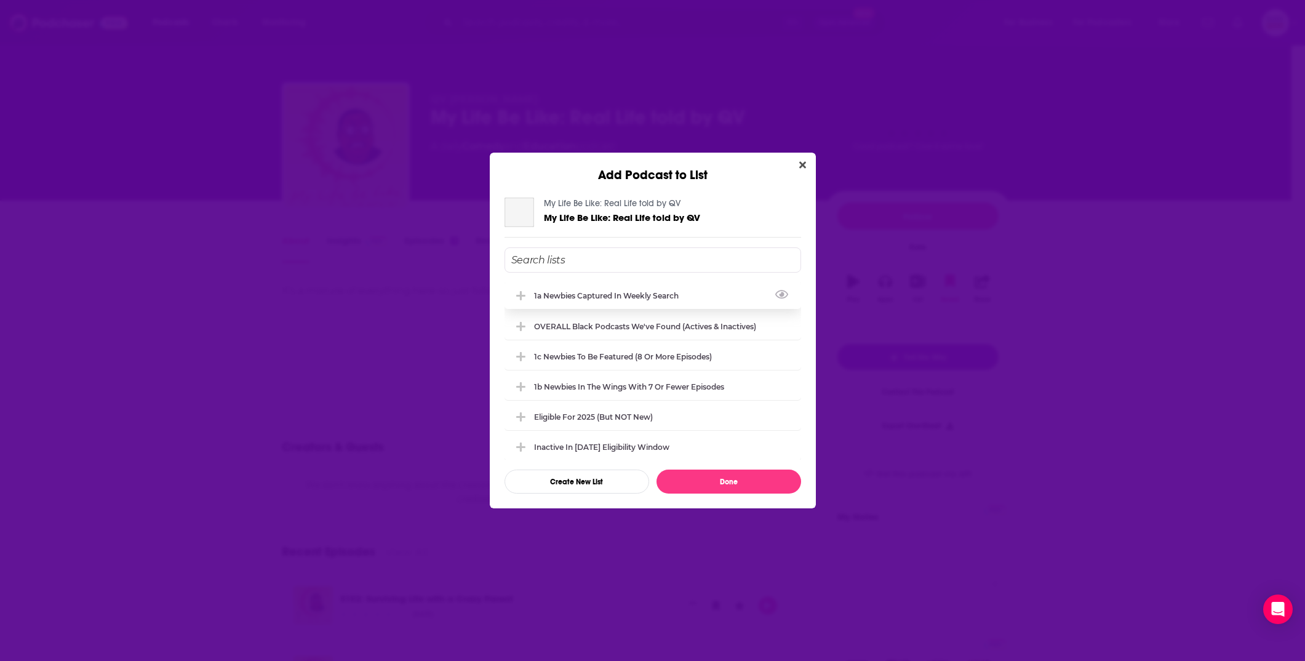
click at [624, 302] on div "1a Newbies captured in weekly search" at bounding box center [653, 295] width 297 height 27
click at [624, 325] on div "OVERALL Black podcasts we've found (actives & inactives)" at bounding box center [648, 325] width 229 height 9
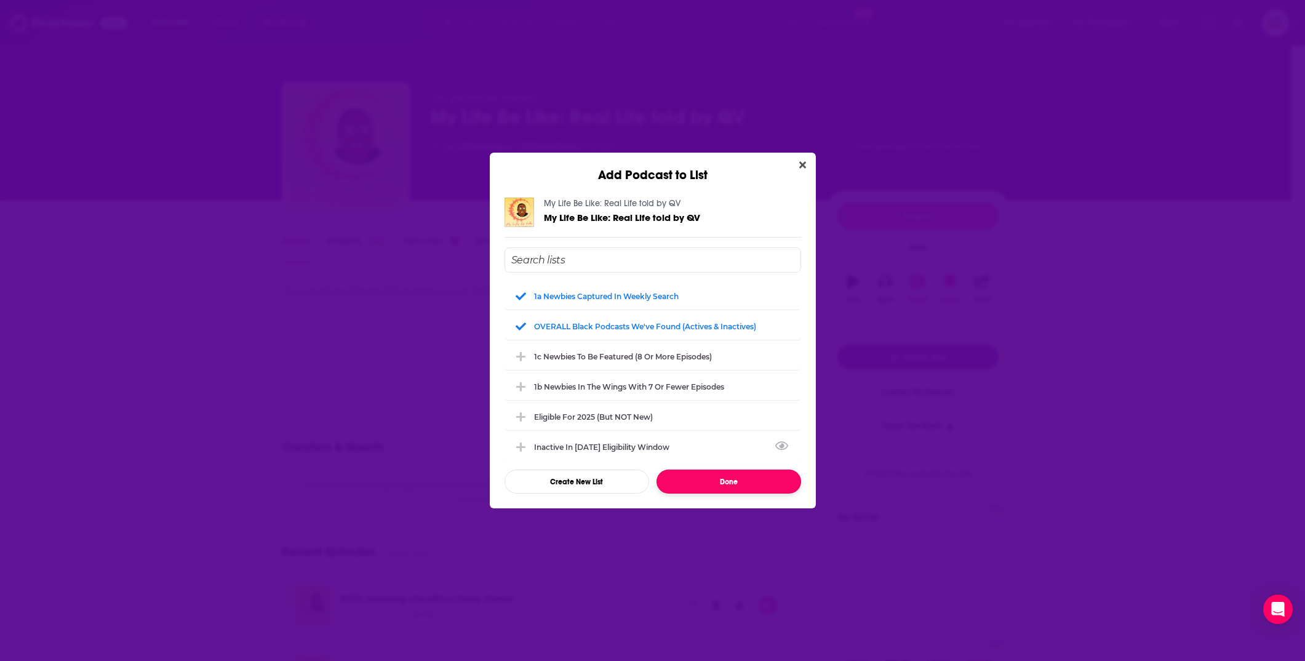
click at [762, 485] on button "Done" at bounding box center [728, 481] width 145 height 24
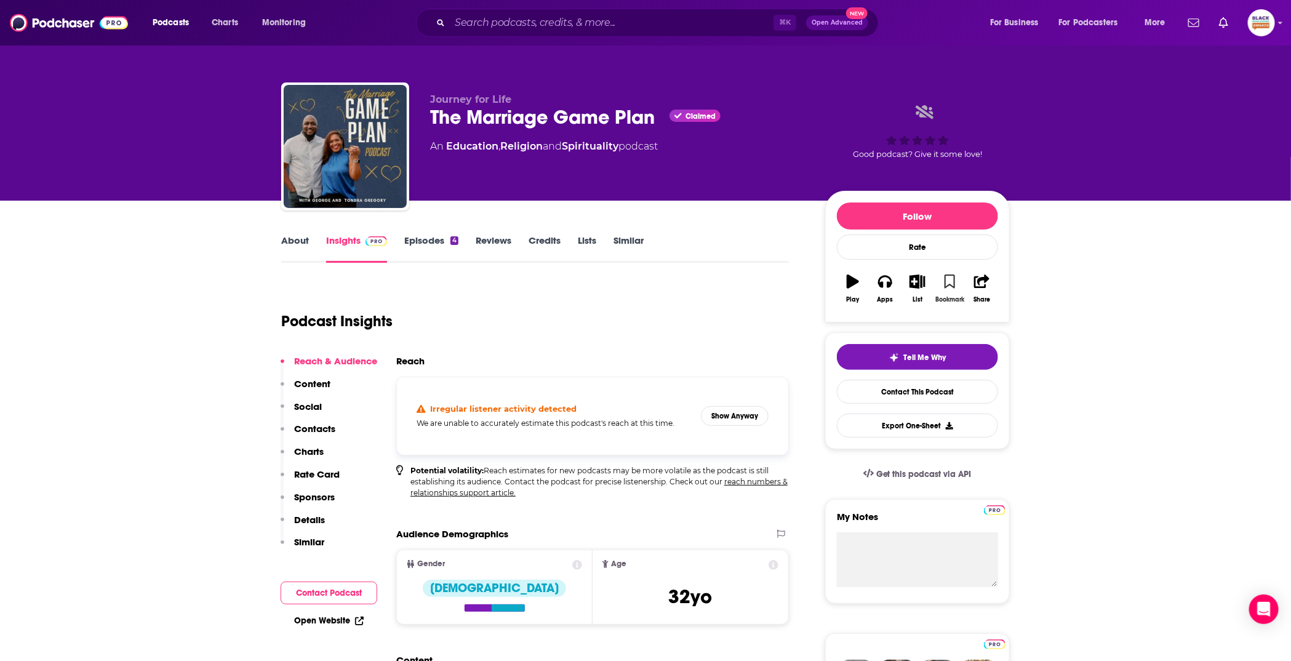
click at [950, 276] on icon "button" at bounding box center [949, 281] width 10 height 14
click at [914, 282] on icon "button" at bounding box center [916, 281] width 15 height 14
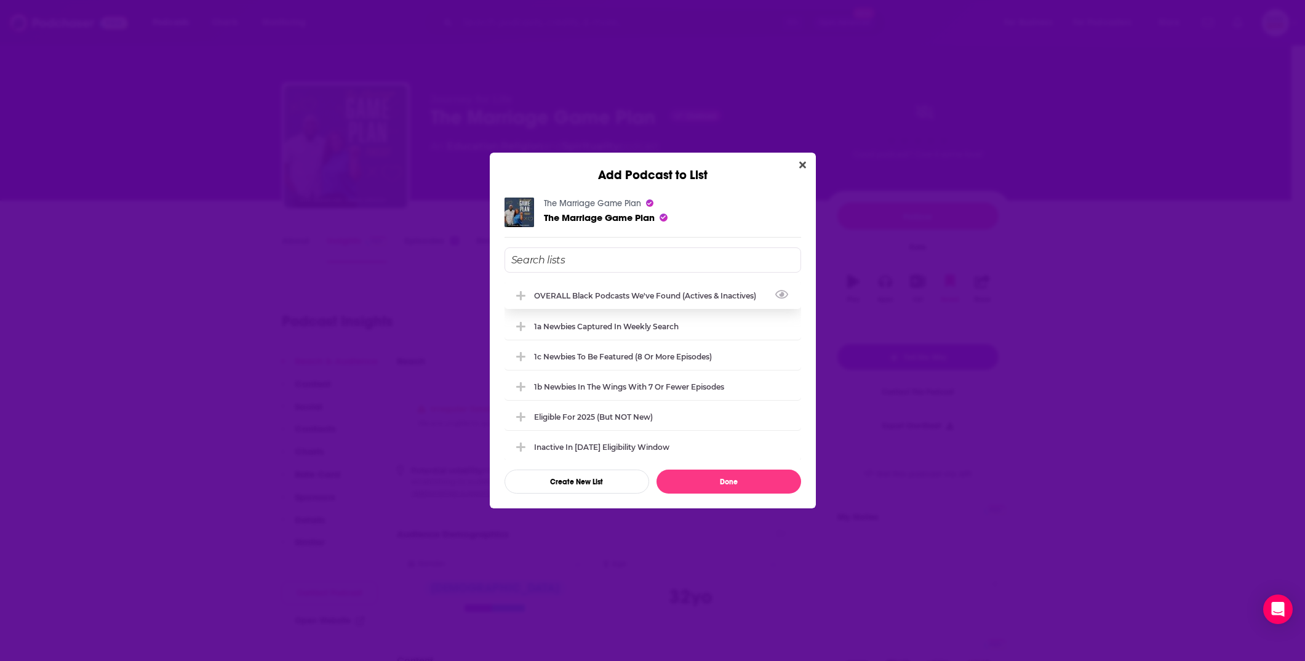
click at [575, 298] on div "OVERALL Black podcasts we've found (actives & inactives)" at bounding box center [648, 295] width 229 height 9
click at [576, 319] on div "1a Newbies captured in weekly search" at bounding box center [653, 325] width 297 height 27
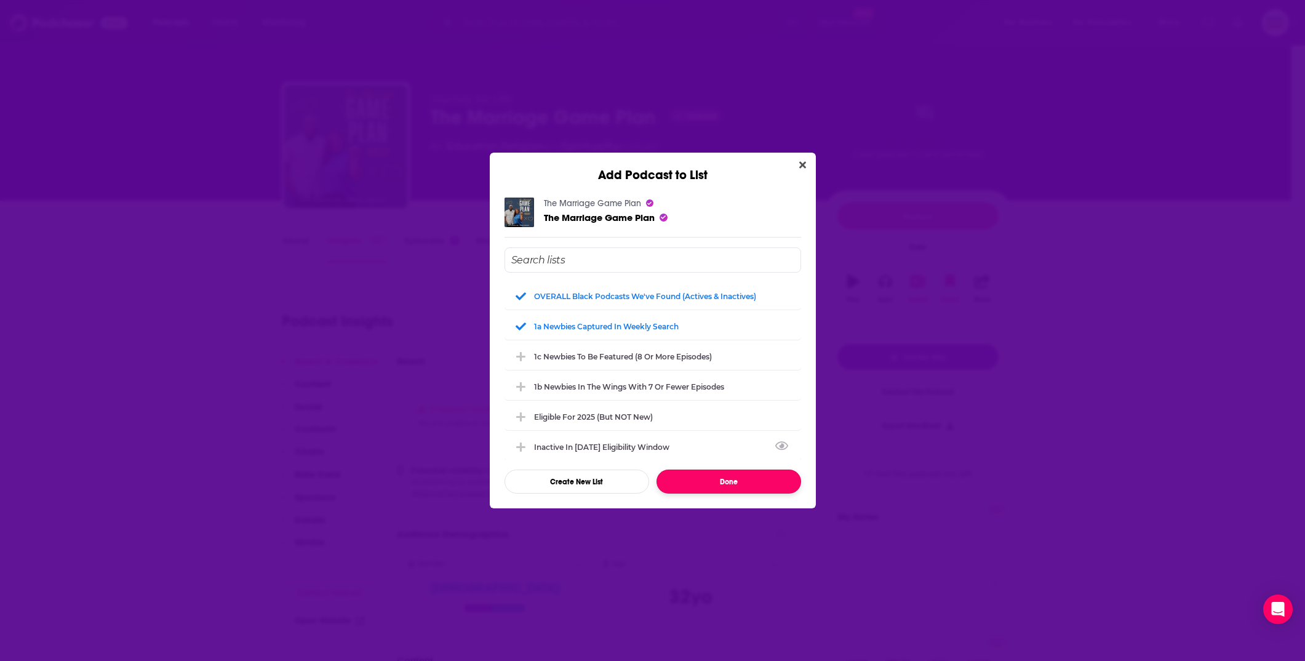
click at [760, 480] on button "Done" at bounding box center [728, 481] width 145 height 24
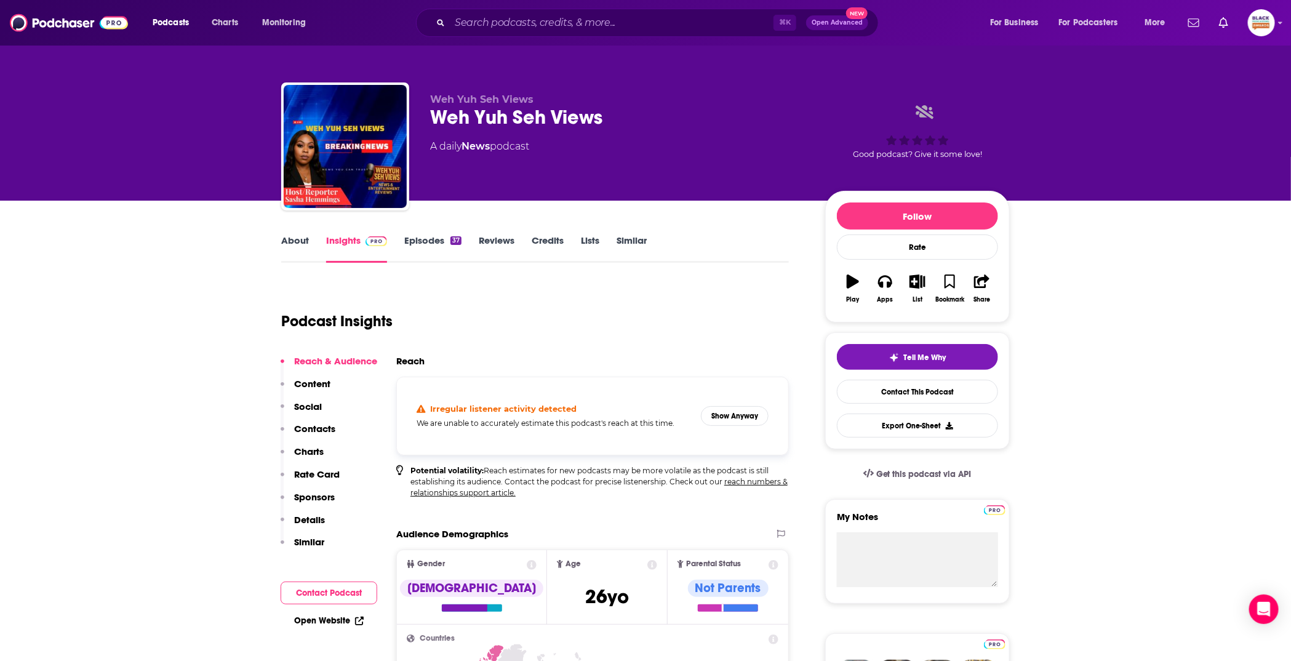
click at [295, 247] on link "About" at bounding box center [295, 248] width 28 height 28
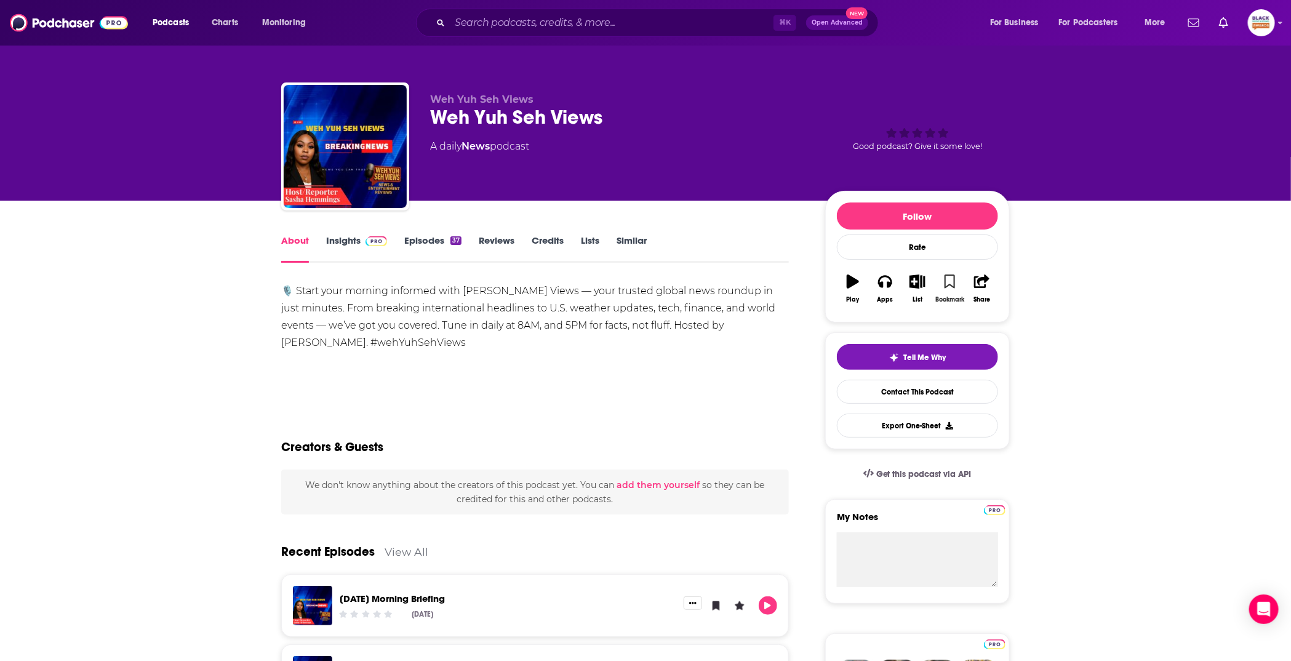
drag, startPoint x: 953, startPoint y: 279, endPoint x: 941, endPoint y: 280, distance: 12.4
click at [952, 279] on icon "button" at bounding box center [949, 281] width 10 height 14
click at [915, 283] on icon "button" at bounding box center [917, 281] width 15 height 14
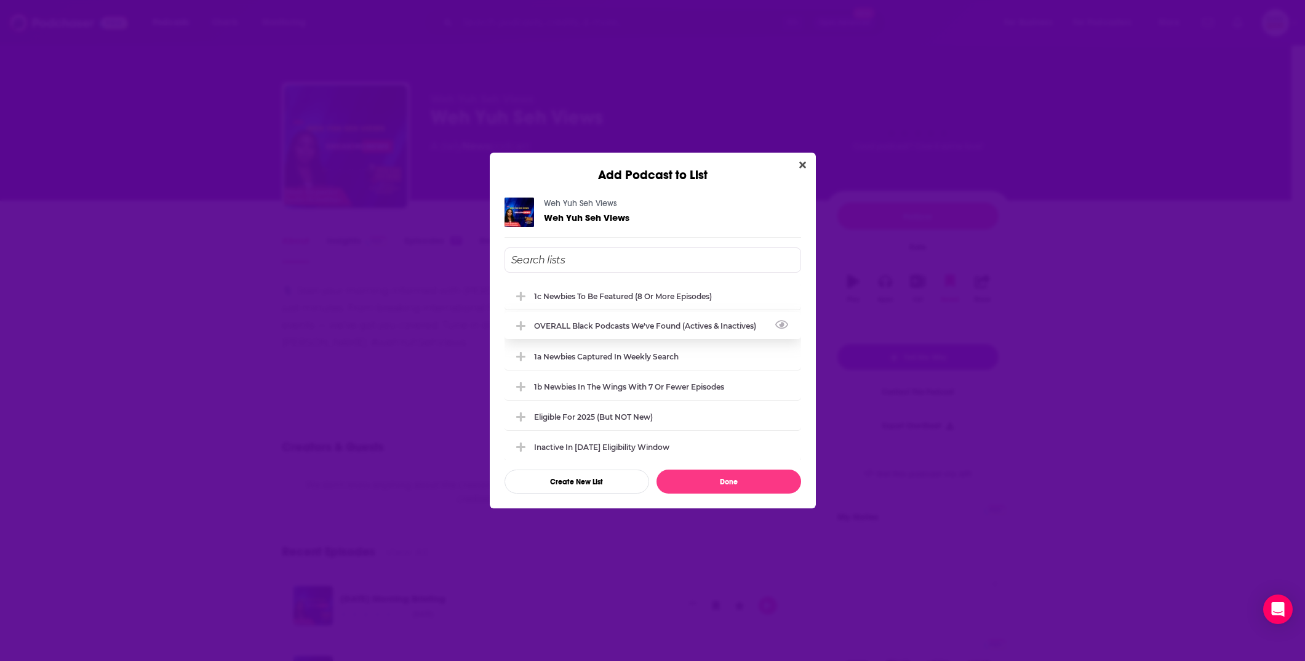
click at [618, 327] on div "OVERALL Black podcasts we've found (actives & inactives)" at bounding box center [648, 325] width 229 height 9
click at [607, 361] on div "1a Newbies captured in weekly search" at bounding box center [653, 355] width 297 height 27
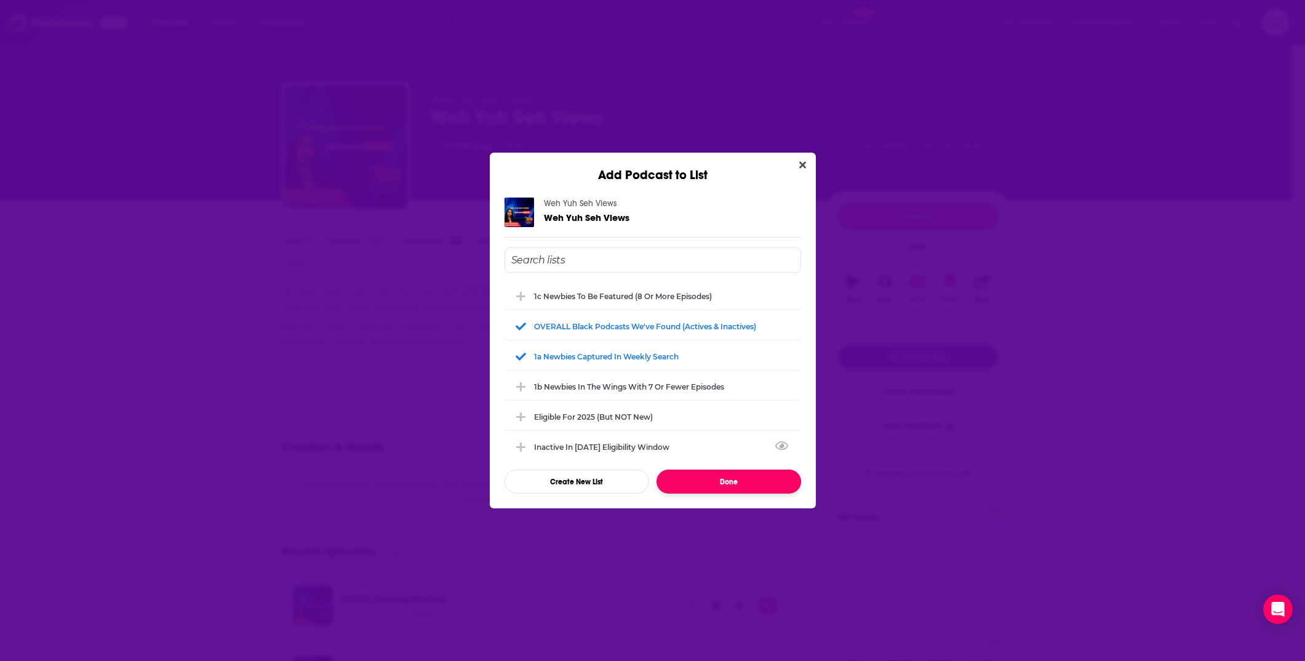
click at [732, 477] on button "Done" at bounding box center [728, 481] width 145 height 24
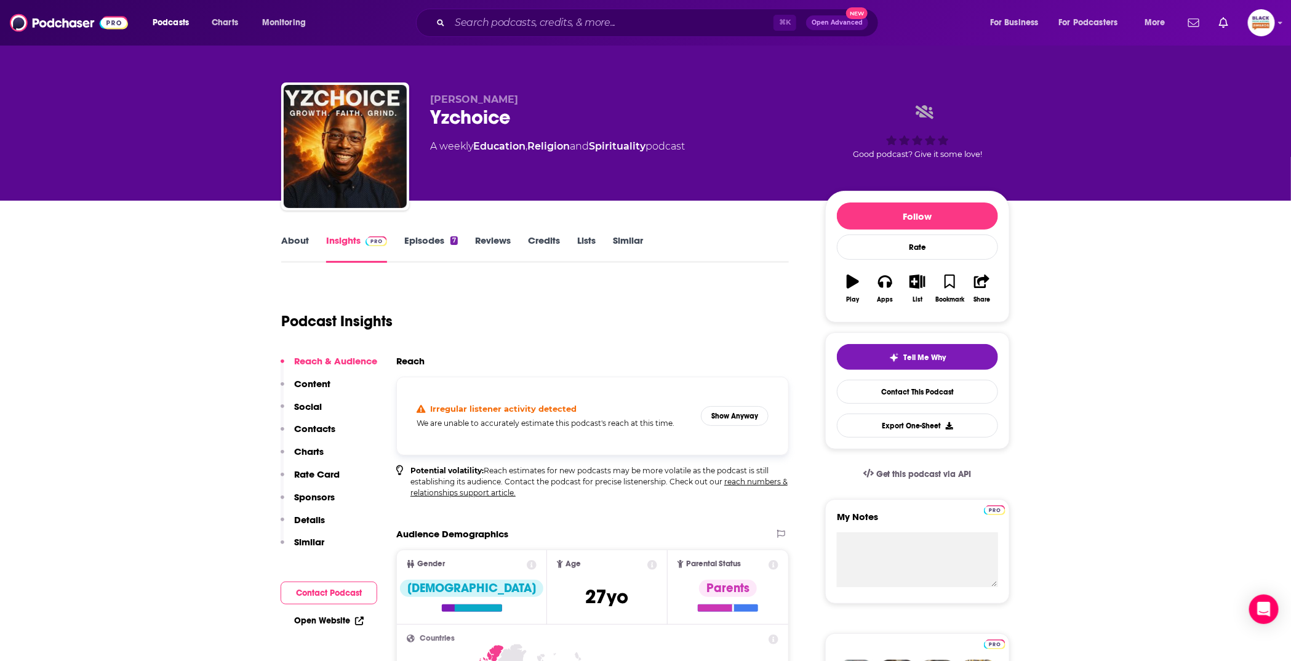
click at [289, 240] on link "About" at bounding box center [295, 248] width 28 height 28
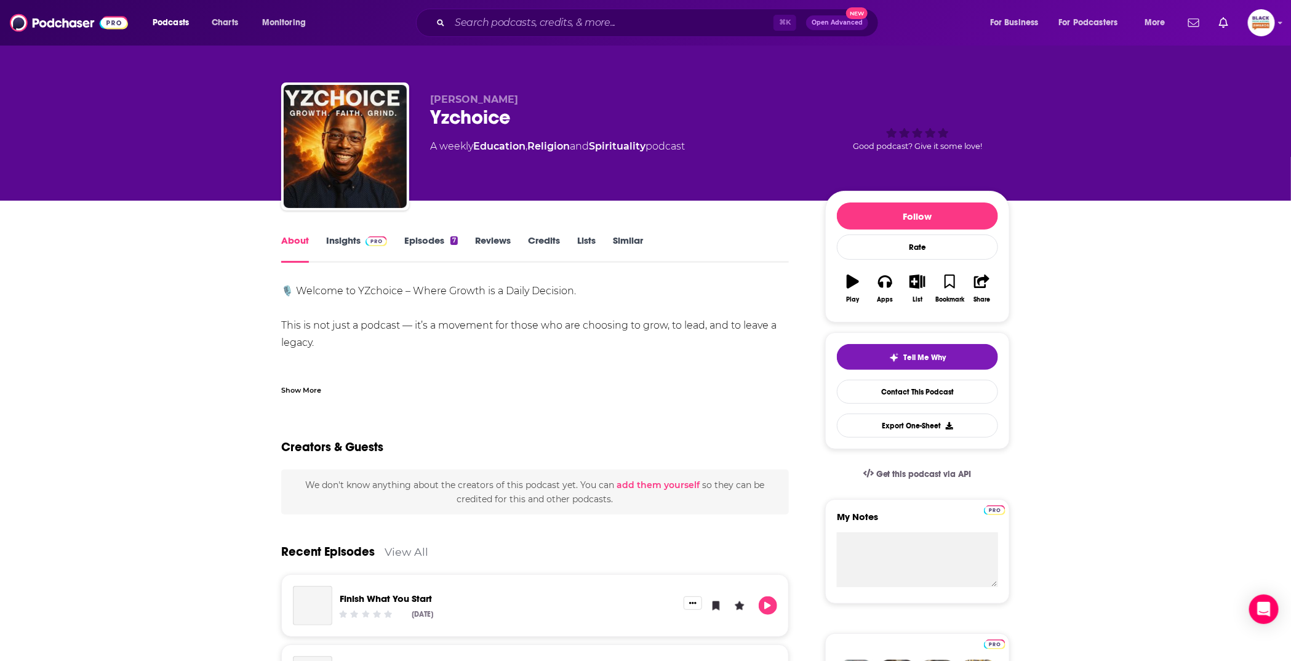
click at [317, 392] on div "Show More" at bounding box center [301, 389] width 40 height 12
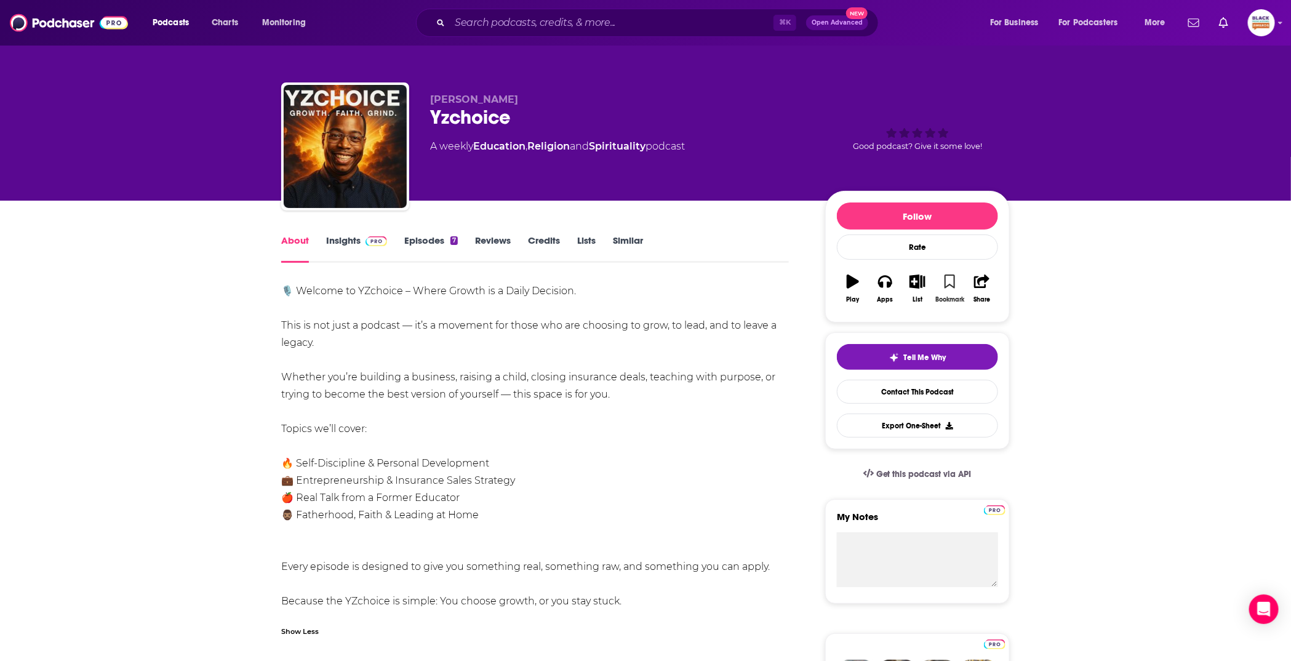
click at [947, 288] on button "Bookmark" at bounding box center [949, 288] width 32 height 44
click at [925, 282] on button "List" at bounding box center [917, 288] width 32 height 44
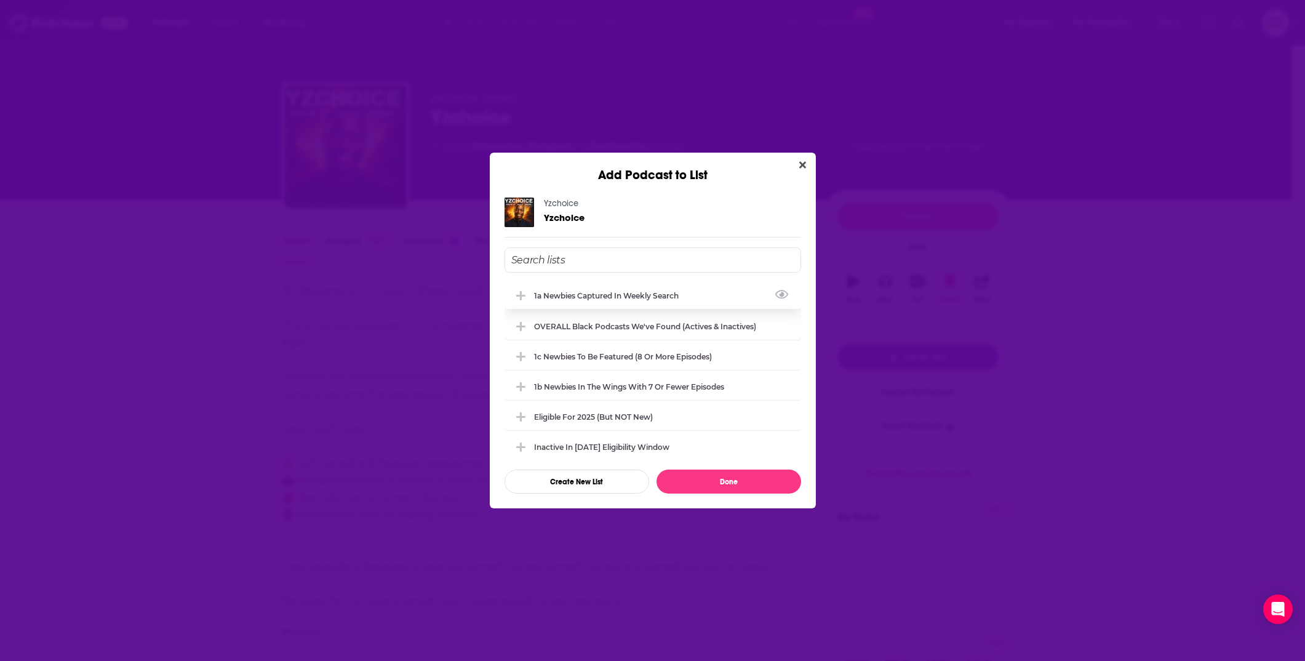
click at [637, 298] on div "1a Newbies captured in weekly search" at bounding box center [610, 295] width 152 height 9
click at [636, 320] on div "OVERALL Black podcasts we've found (actives & inactives)" at bounding box center [653, 325] width 297 height 27
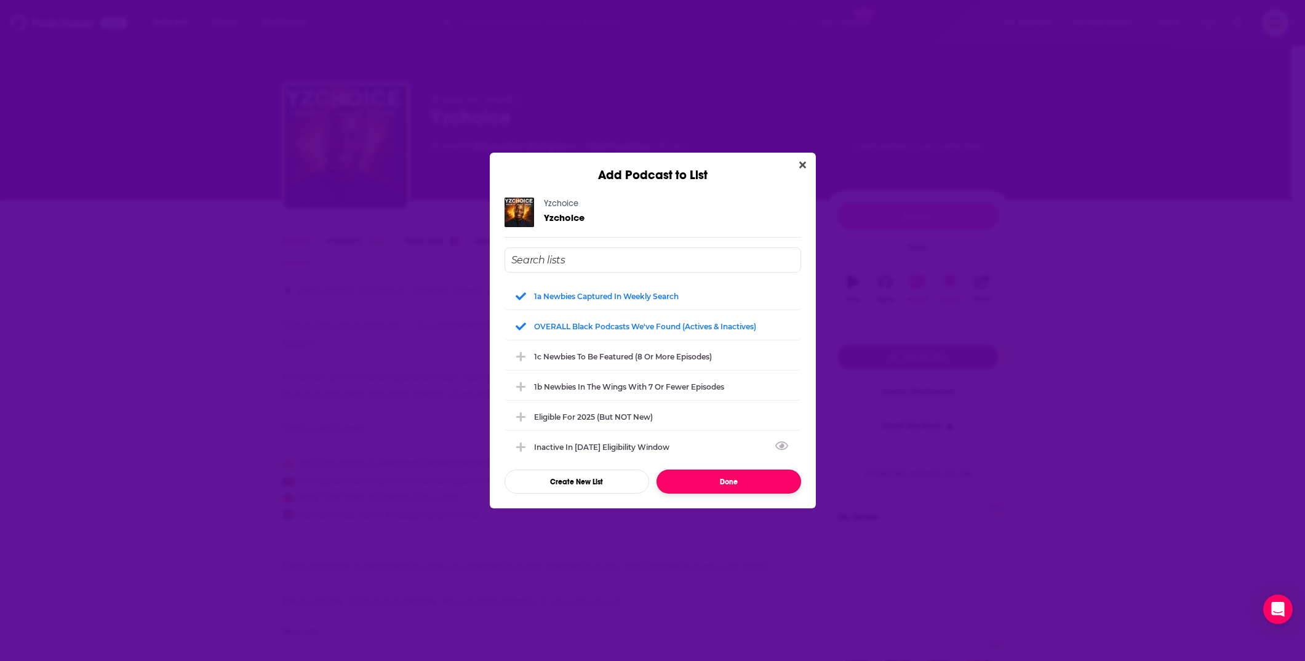
click at [744, 482] on button "Done" at bounding box center [728, 481] width 145 height 24
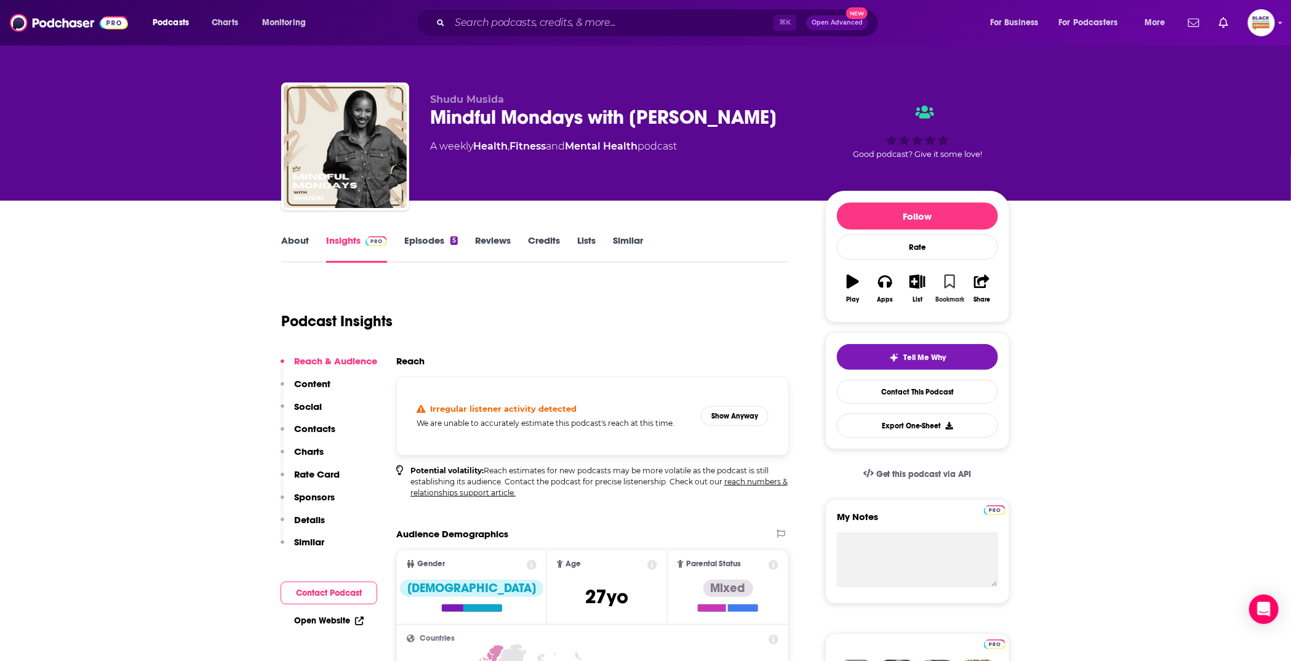
click at [951, 284] on icon "button" at bounding box center [949, 281] width 10 height 14
click at [917, 277] on icon "button" at bounding box center [917, 281] width 15 height 14
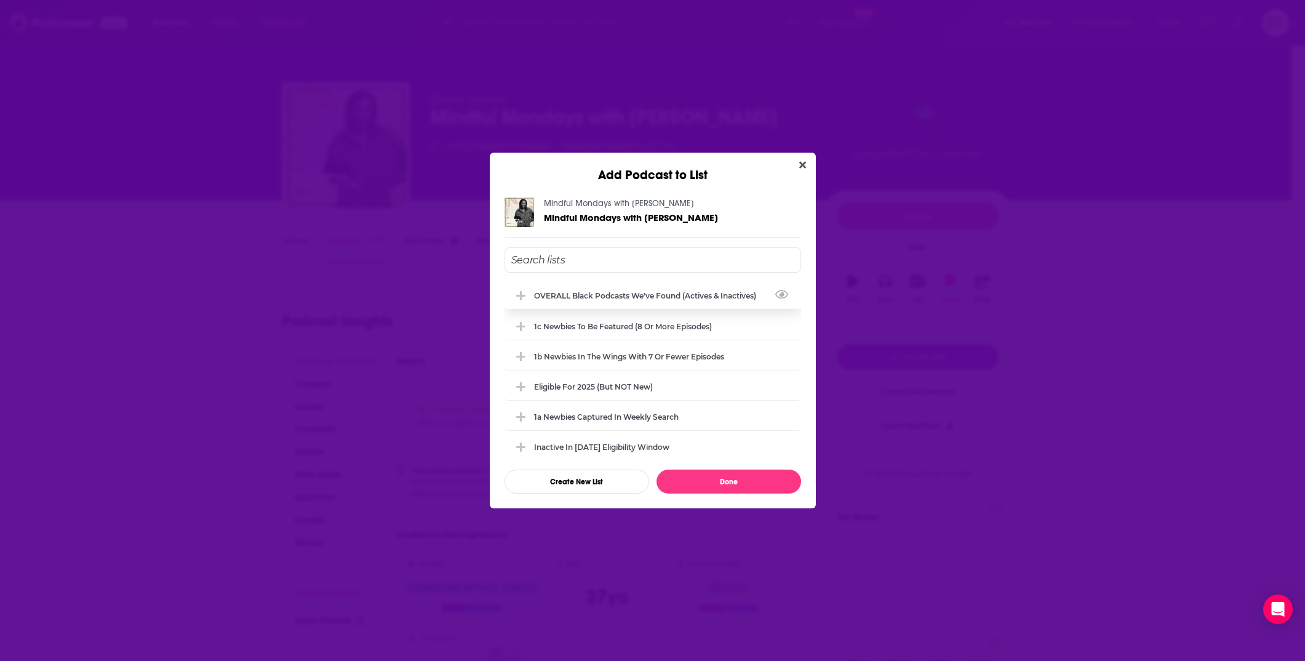
click at [656, 297] on div "OVERALL Black podcasts we've found (actives & inactives)" at bounding box center [648, 295] width 229 height 9
click at [596, 415] on div "1a Newbies captured in weekly search" at bounding box center [610, 416] width 152 height 9
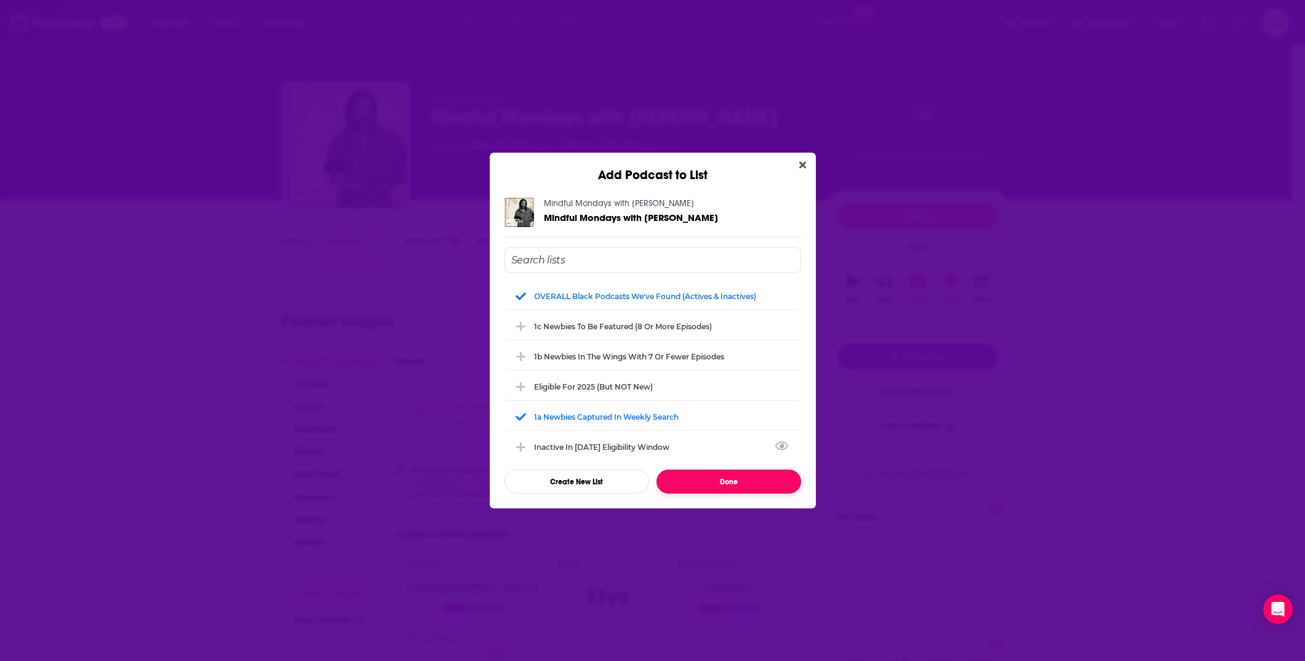
click at [715, 482] on button "Done" at bounding box center [728, 481] width 145 height 24
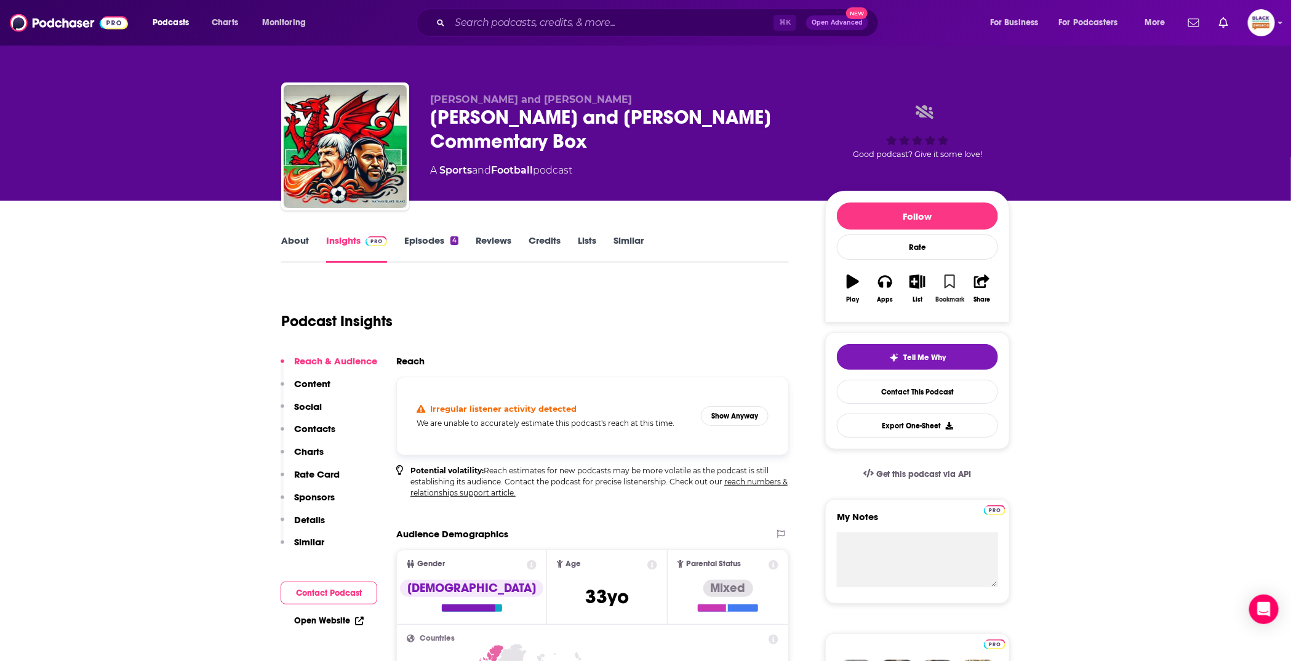
click at [949, 284] on icon "button" at bounding box center [949, 281] width 10 height 14
click at [922, 284] on icon "button" at bounding box center [916, 281] width 15 height 14
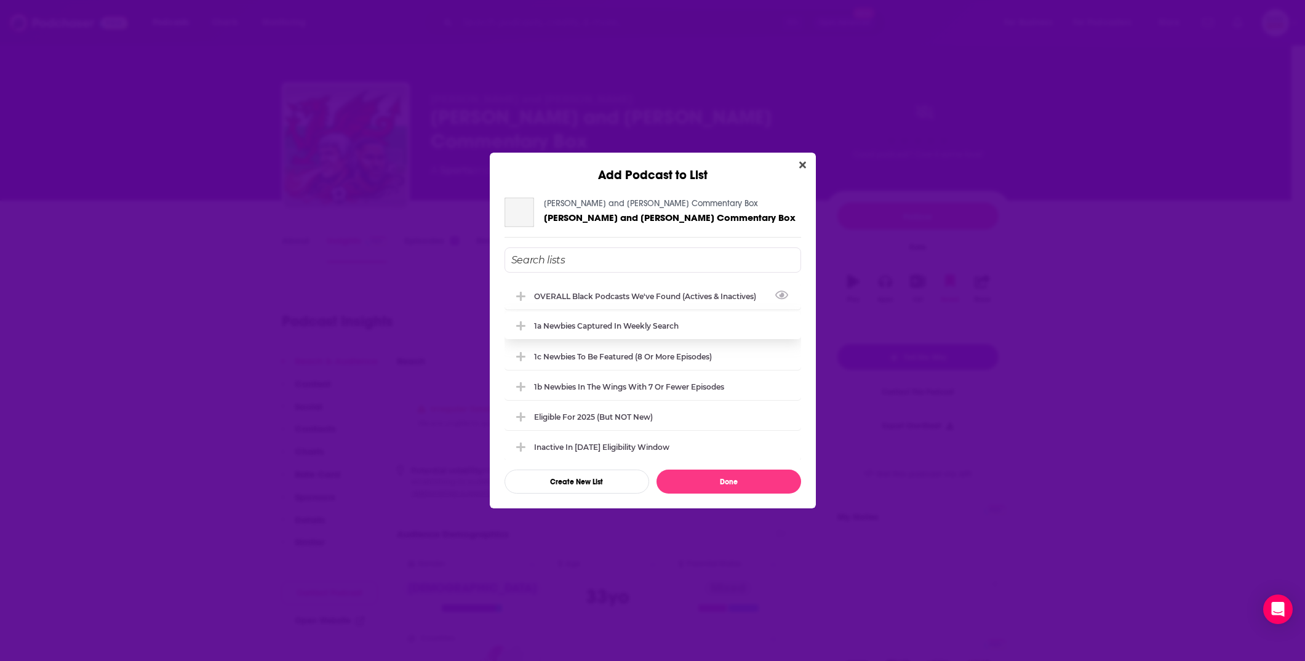
click at [641, 292] on div "OVERALL Black podcasts we've found (actives & inactives)" at bounding box center [648, 296] width 229 height 9
click at [620, 320] on div "1a Newbies captured in weekly search" at bounding box center [653, 325] width 297 height 27
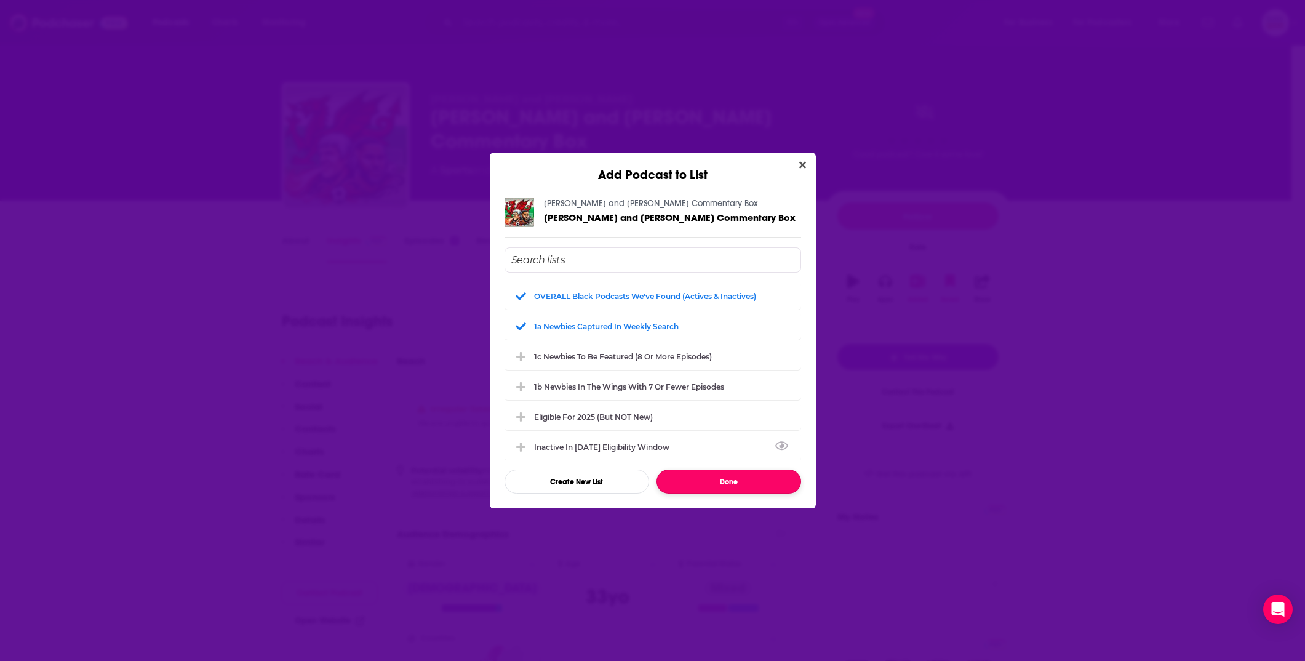
click at [730, 475] on button "Done" at bounding box center [728, 481] width 145 height 24
